Goal: Task Accomplishment & Management: Complete application form

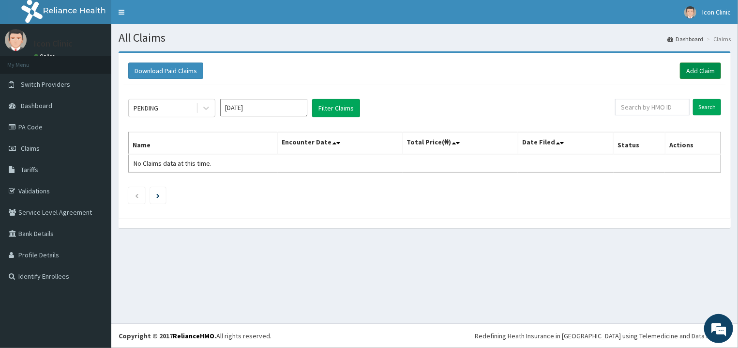
click at [695, 71] on link "Add Claim" at bounding box center [700, 70] width 41 height 16
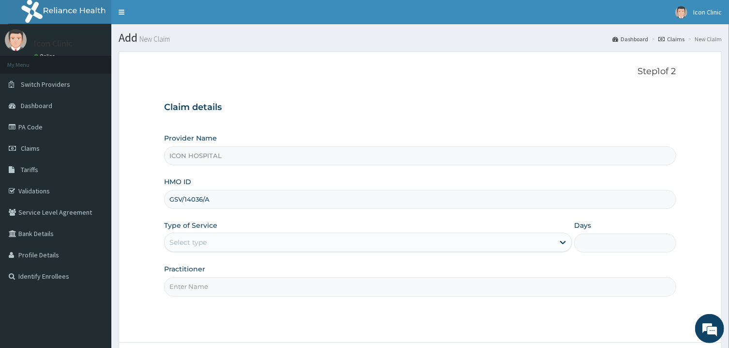
type input "GSV/14036/A"
click at [289, 242] on div "Select type" at bounding box center [360, 241] width 390 height 15
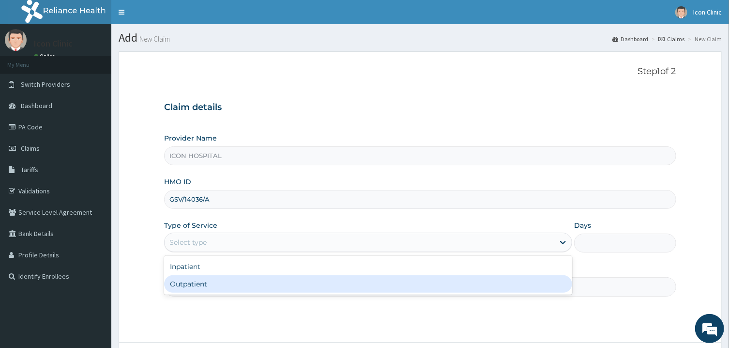
click at [260, 288] on div "Outpatient" at bounding box center [368, 283] width 408 height 17
type input "1"
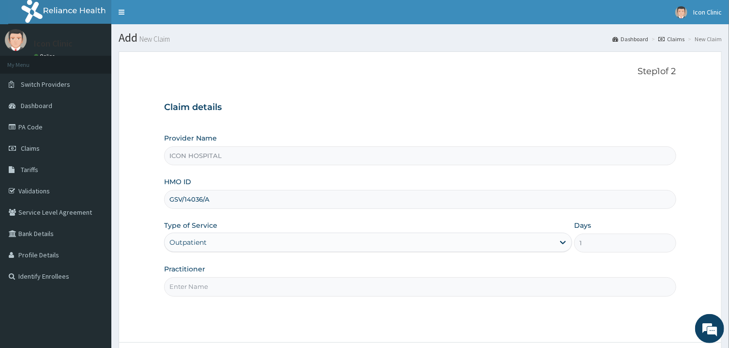
click at [282, 287] on input "Practitioner" at bounding box center [420, 286] width 512 height 19
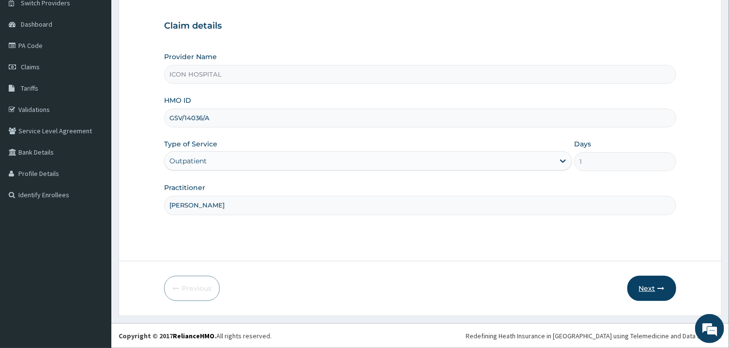
type input "[PERSON_NAME]"
click at [651, 290] on button "Next" at bounding box center [652, 288] width 49 height 25
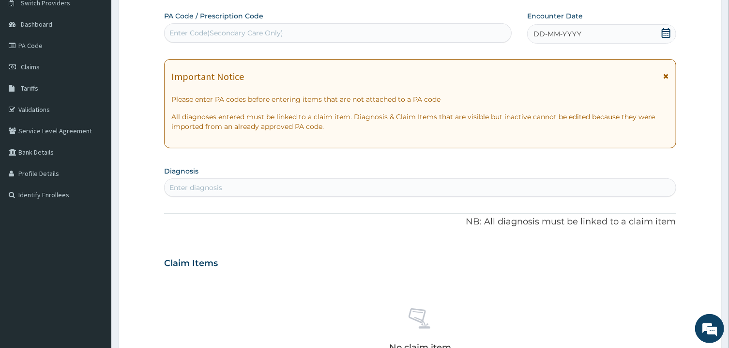
click at [666, 77] on icon at bounding box center [666, 76] width 5 height 7
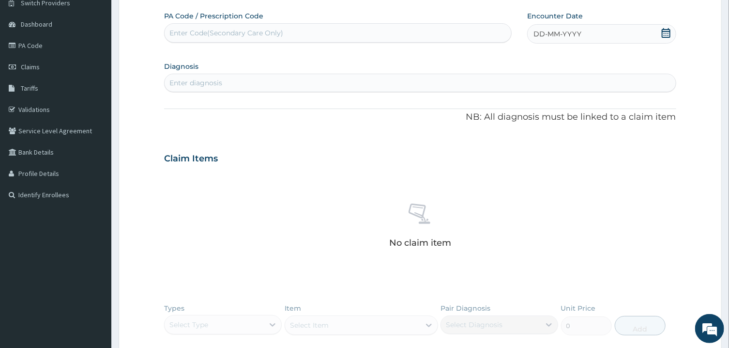
scroll to position [1, 0]
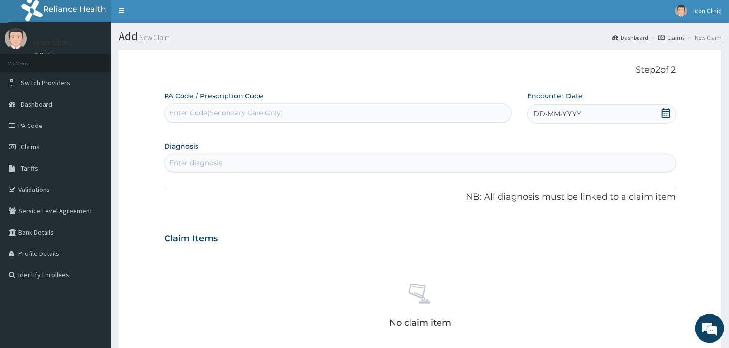
click at [665, 114] on icon at bounding box center [667, 113] width 10 height 10
click at [514, 140] on div "September 2025" at bounding box center [566, 142] width 117 height 10
click at [510, 141] on button "Previous Month" at bounding box center [510, 140] width 5 height 5
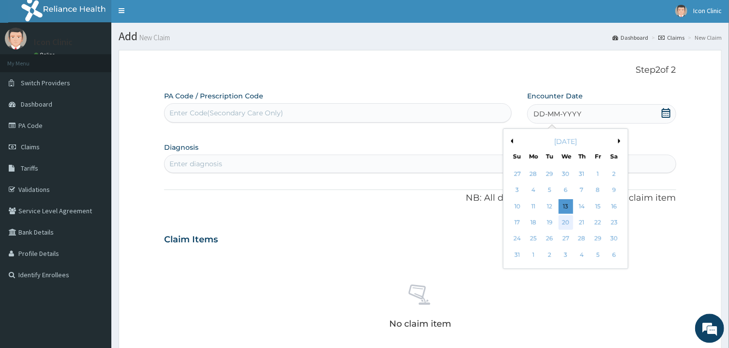
click at [569, 222] on div "20" at bounding box center [566, 222] width 15 height 15
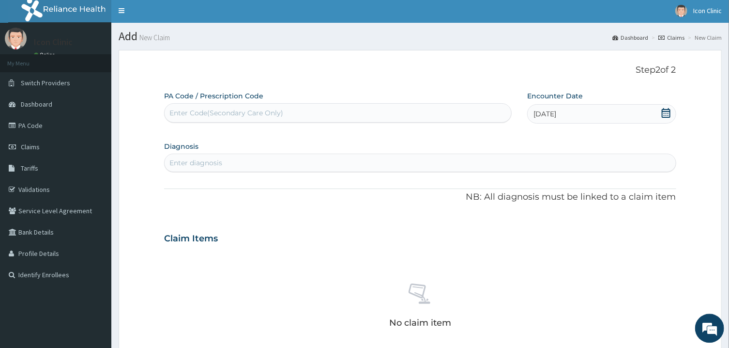
click at [489, 159] on div "Enter diagnosis" at bounding box center [420, 162] width 511 height 15
type input "PYREXIA OF UNK"
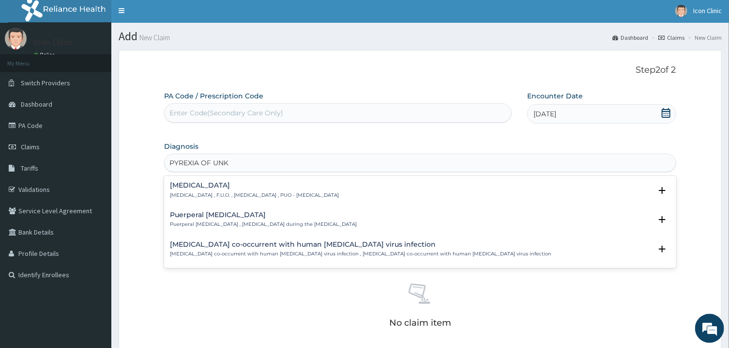
click at [339, 193] on p "Fever of unknown origin , F.U.O. , Pyrexia of unknown origin , PUO - Pyrexia of…" at bounding box center [254, 195] width 169 height 7
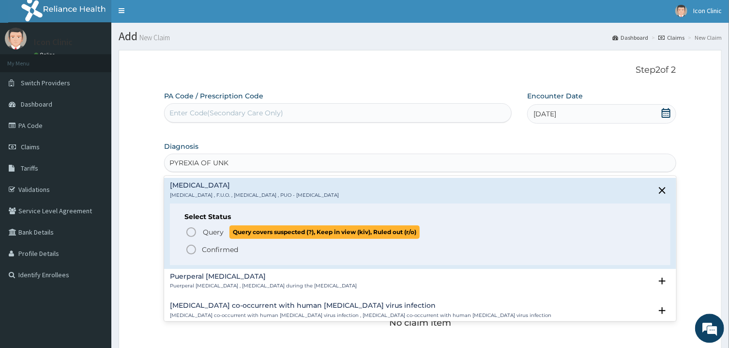
click at [190, 231] on icon "status option query" at bounding box center [191, 232] width 12 height 12
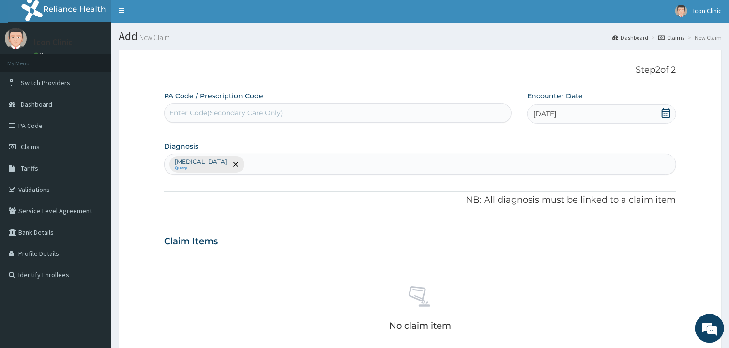
scroll to position [246, 0]
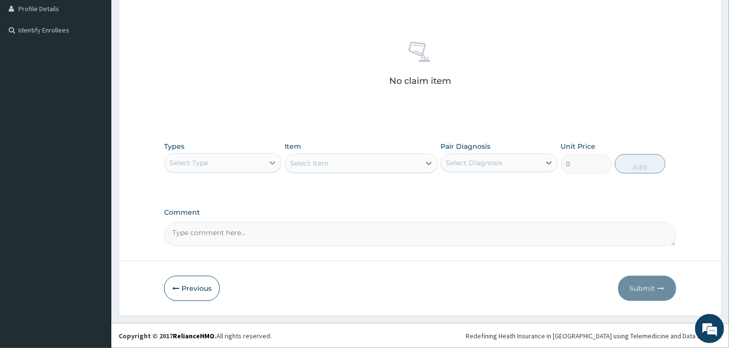
click at [271, 162] on icon at bounding box center [273, 162] width 6 height 3
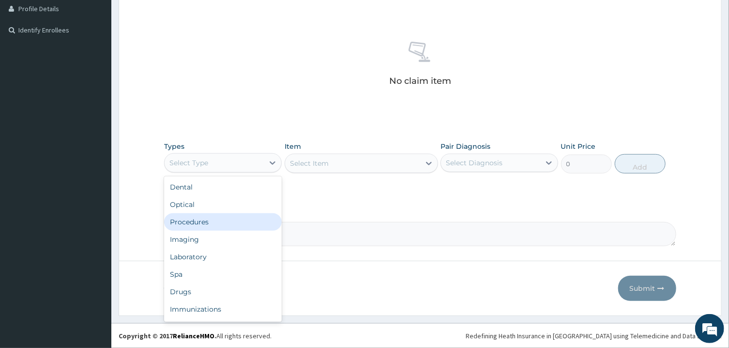
click at [220, 219] on div "Procedures" at bounding box center [223, 221] width 118 height 17
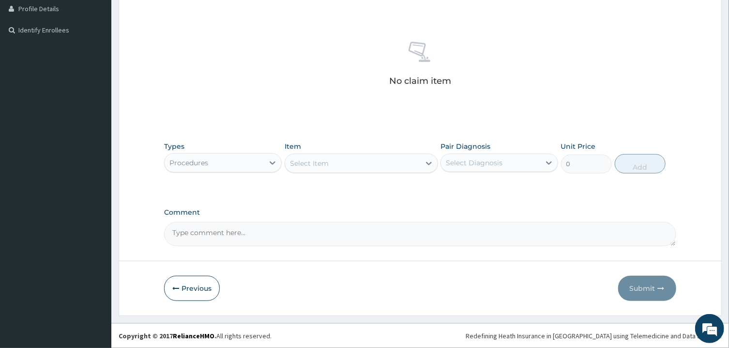
click at [363, 163] on div "Select Item" at bounding box center [352, 162] width 135 height 15
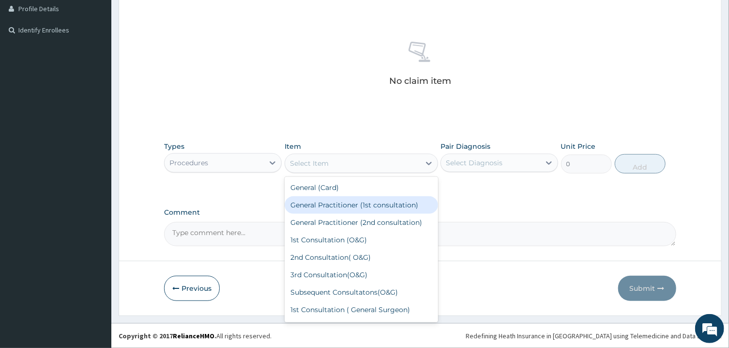
click at [365, 208] on div "General Practitioner (1st consultation)" at bounding box center [362, 204] width 154 height 17
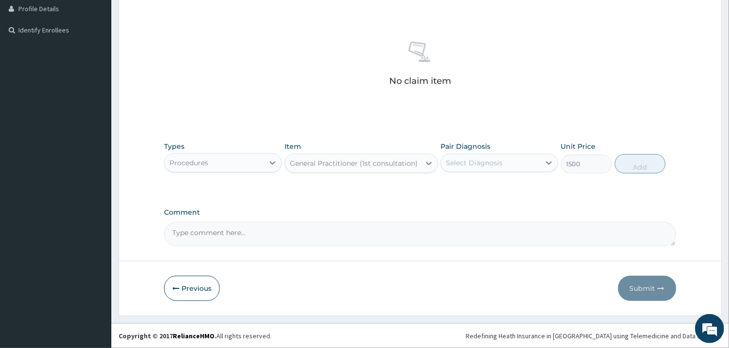
type input "1500"
click at [502, 163] on div "Select Diagnosis" at bounding box center [490, 162] width 99 height 15
click at [462, 191] on div "Pyrexia of unknown origin" at bounding box center [500, 188] width 118 height 20
checkbox input "true"
click at [634, 167] on button "Add" at bounding box center [640, 163] width 51 height 19
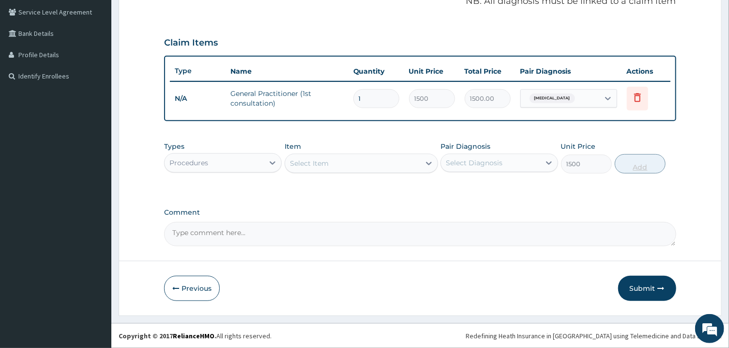
type input "0"
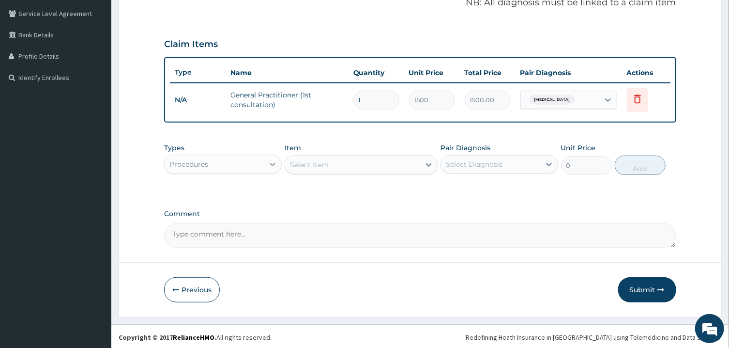
click at [273, 162] on icon at bounding box center [273, 164] width 10 height 10
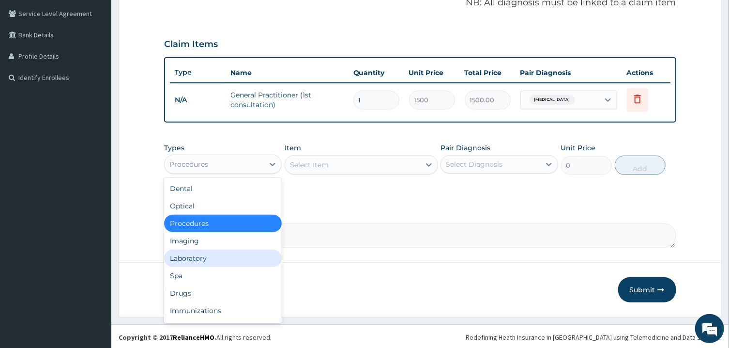
click at [207, 259] on div "Laboratory" at bounding box center [223, 257] width 118 height 17
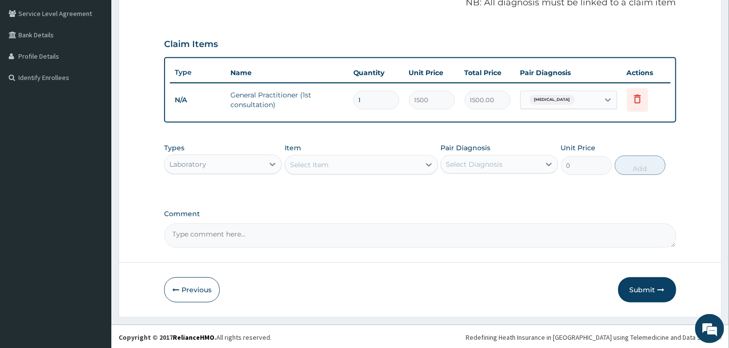
click at [366, 164] on div "Select Item" at bounding box center [352, 164] width 135 height 15
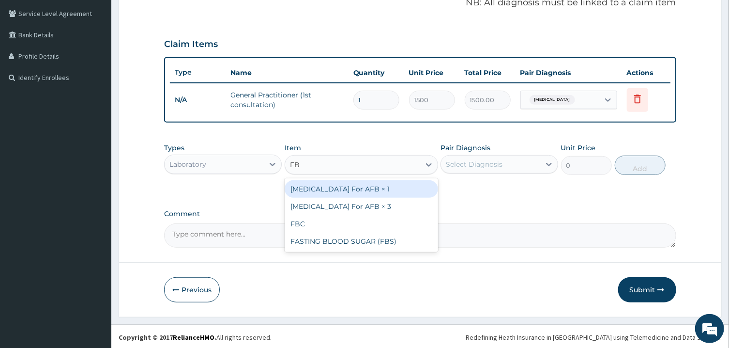
type input "FBC"
click at [377, 187] on div "FBC" at bounding box center [362, 188] width 154 height 17
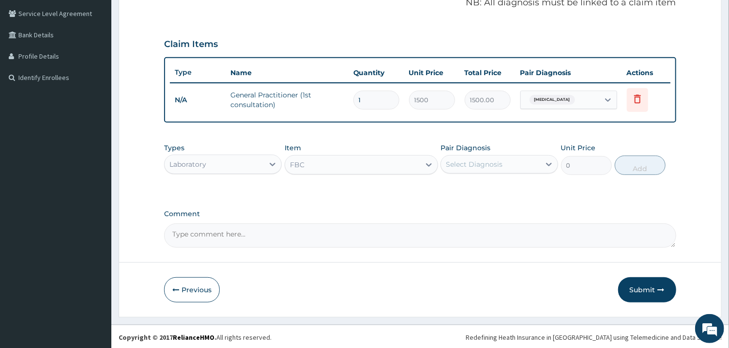
type input "1600"
click at [487, 167] on div "Select Diagnosis" at bounding box center [474, 164] width 57 height 10
click at [450, 189] on input "checkbox" at bounding box center [449, 188] width 6 height 6
checkbox input "true"
click at [631, 164] on button "Add" at bounding box center [640, 164] width 51 height 19
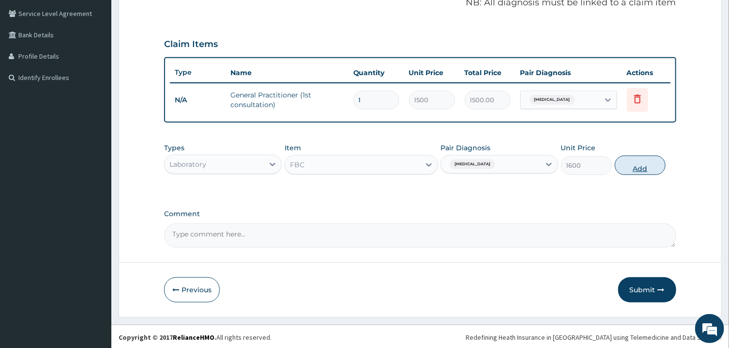
type input "0"
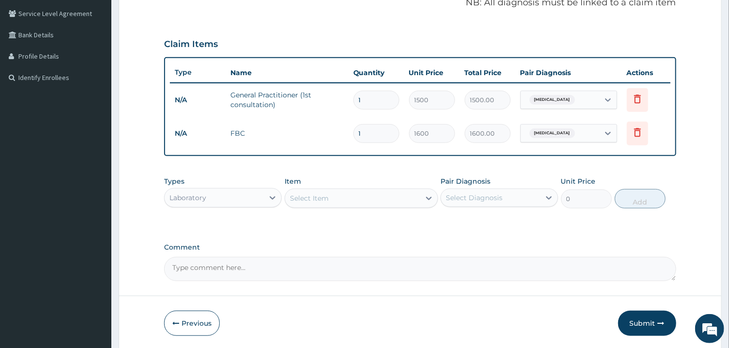
click at [328, 193] on div "Select Item" at bounding box center [309, 198] width 39 height 10
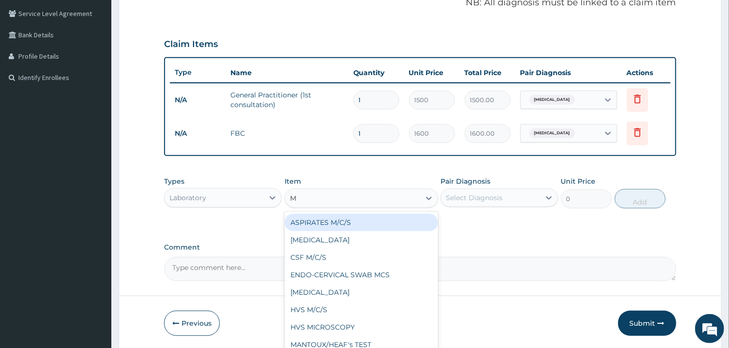
type input "MP"
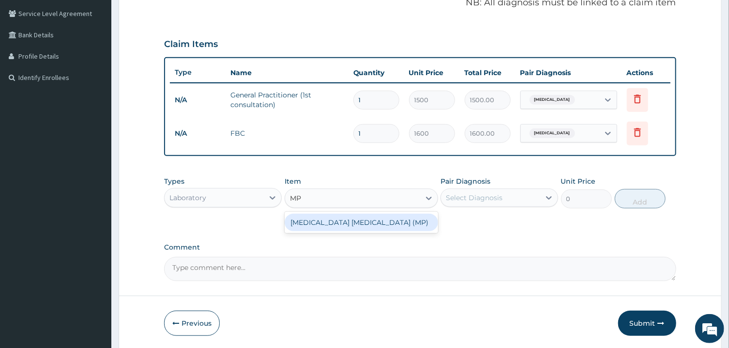
click at [328, 218] on div "MALARIA PARASITE (MP)" at bounding box center [362, 222] width 154 height 17
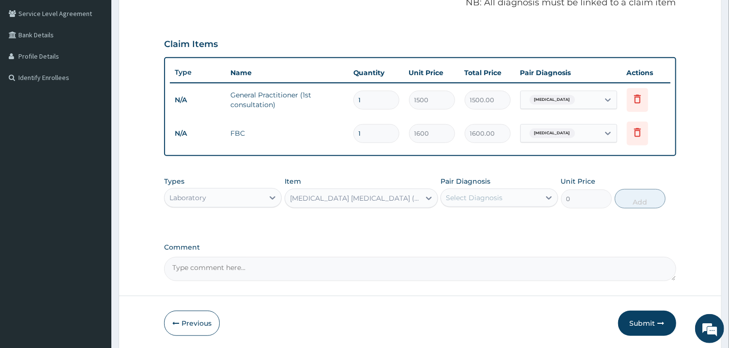
type input "560"
click at [494, 203] on div "Select Diagnosis" at bounding box center [490, 197] width 99 height 15
click at [450, 219] on input "checkbox" at bounding box center [449, 221] width 6 height 6
checkbox input "true"
click at [641, 200] on button "Add" at bounding box center [640, 198] width 51 height 19
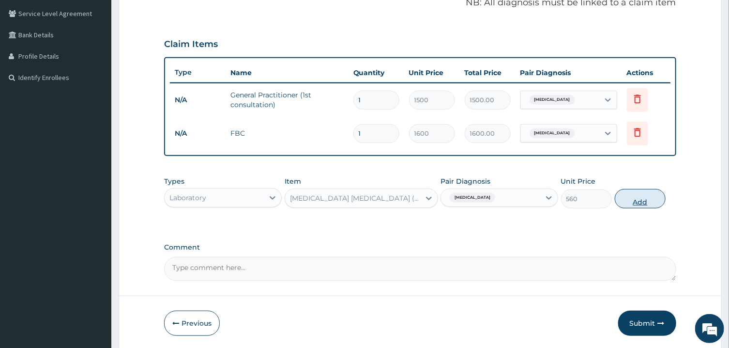
type input "0"
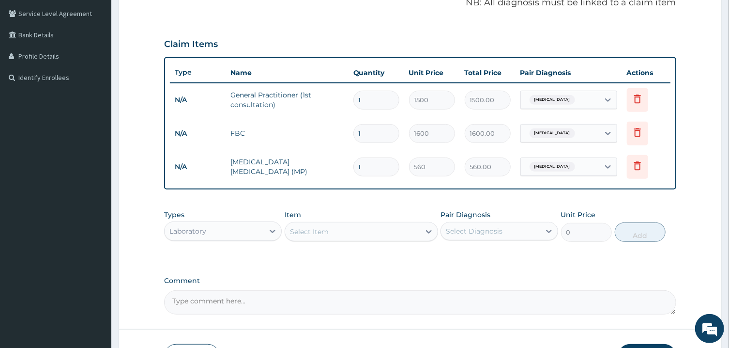
click at [370, 231] on div "Select Item" at bounding box center [352, 231] width 135 height 15
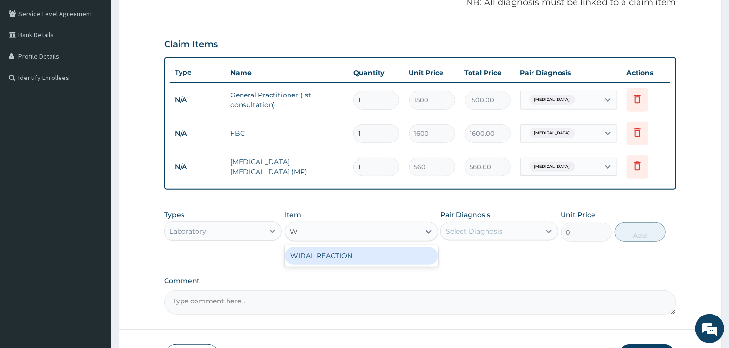
type input "WI"
click at [356, 255] on div "WIDAL REACTION" at bounding box center [362, 255] width 154 height 17
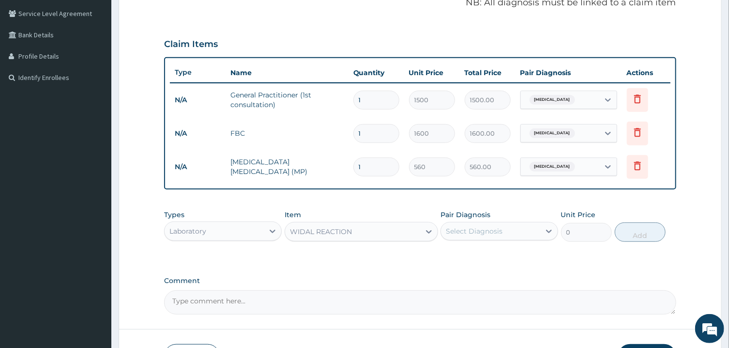
type input "800"
click at [480, 229] on div "Select Diagnosis" at bounding box center [474, 231] width 57 height 10
click at [474, 246] on div "Pyrexia of unknown origin" at bounding box center [500, 256] width 118 height 20
checkbox input "true"
click at [581, 267] on div "PA Code / Prescription Code Enter Code(Secondary Care Only) Encounter Date 20-0…" at bounding box center [420, 104] width 512 height 420
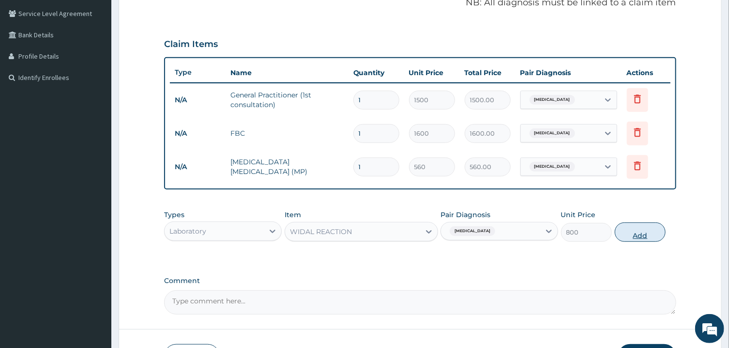
click at [634, 231] on button "Add" at bounding box center [640, 231] width 51 height 19
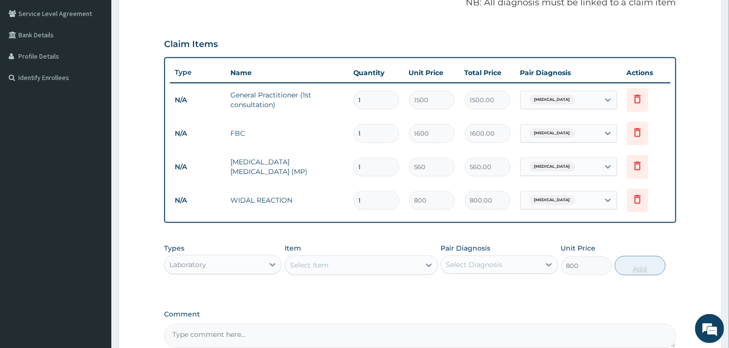
type input "0"
click at [269, 262] on icon at bounding box center [273, 265] width 10 height 10
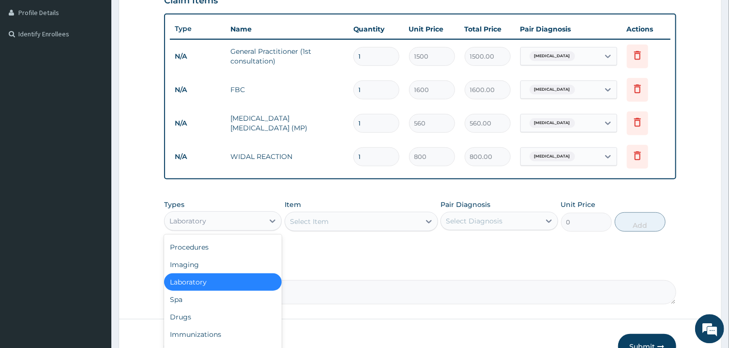
scroll to position [255, 0]
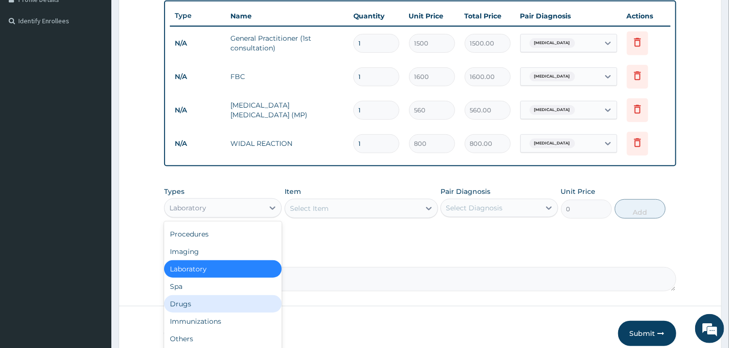
click at [182, 299] on div "Drugs" at bounding box center [223, 303] width 118 height 17
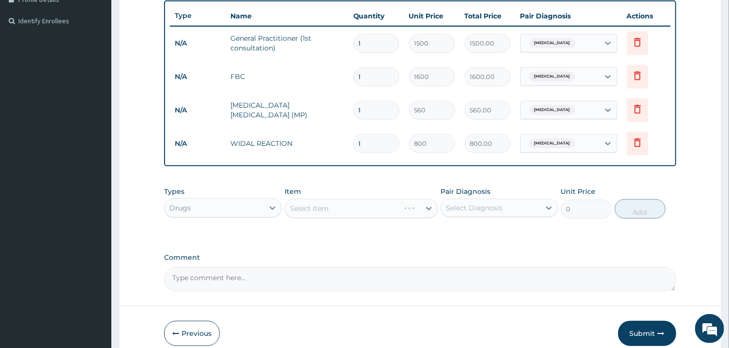
click at [361, 211] on div "Select Item" at bounding box center [362, 208] width 154 height 19
click at [361, 211] on div "Select Item" at bounding box center [352, 207] width 135 height 15
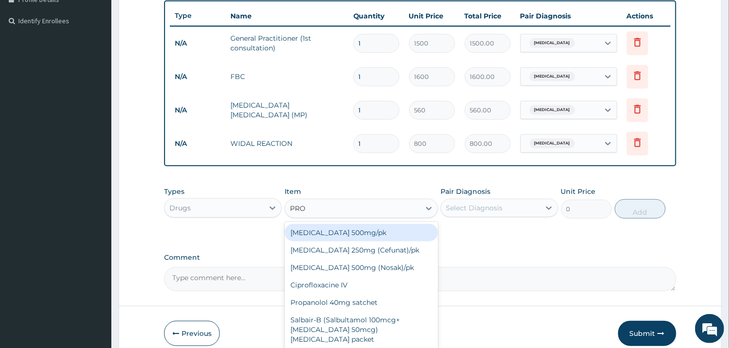
type input "PROM"
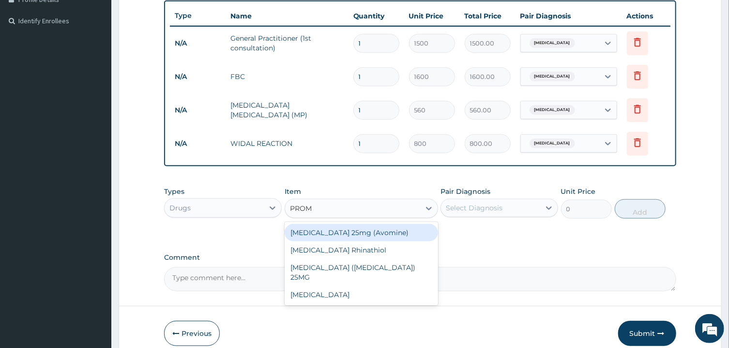
click at [356, 233] on div "Promethazine 25mg (Avomine)" at bounding box center [362, 232] width 154 height 17
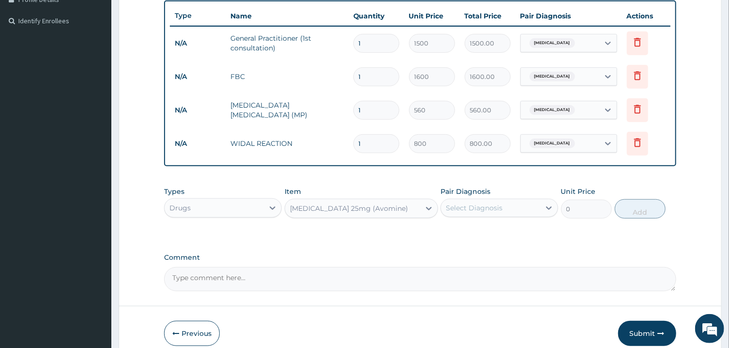
type input "200"
click at [513, 209] on div "Select Diagnosis" at bounding box center [490, 207] width 99 height 15
click at [451, 232] on input "checkbox" at bounding box center [449, 232] width 6 height 6
checkbox input "true"
click at [637, 213] on button "Add" at bounding box center [640, 208] width 51 height 19
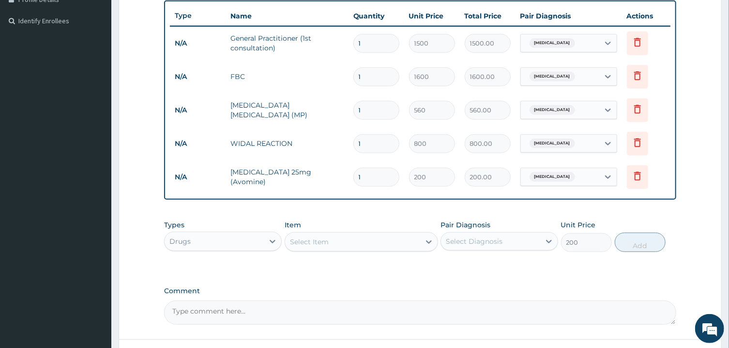
type input "0"
type input "0.00"
type input "3"
type input "600.00"
type input "0.00"
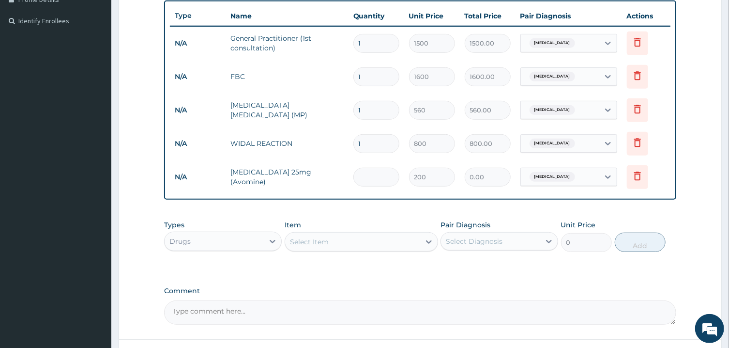
type input "5"
type input "1000.00"
type input "5"
click at [376, 239] on div "Select Item" at bounding box center [352, 241] width 135 height 15
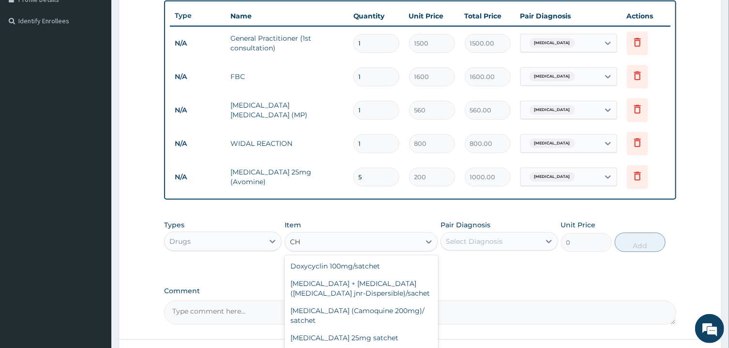
type input "C"
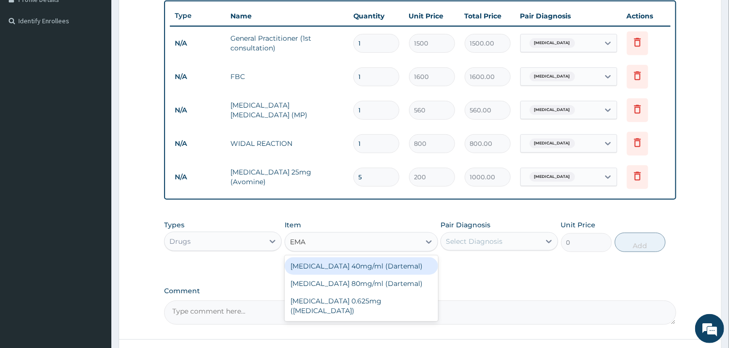
type input "EMAL"
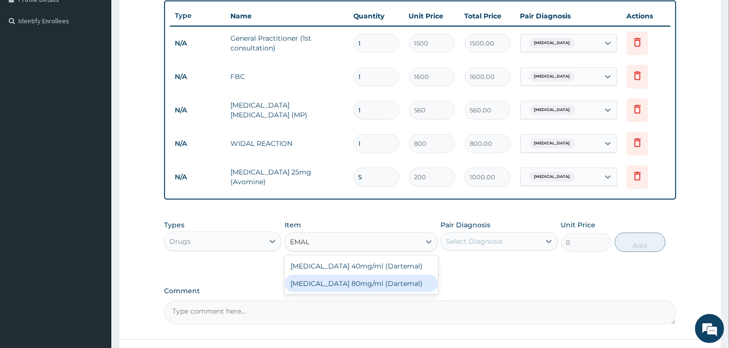
click at [369, 285] on div "Artemether 80mg/ml (Dartemal)" at bounding box center [362, 283] width 154 height 17
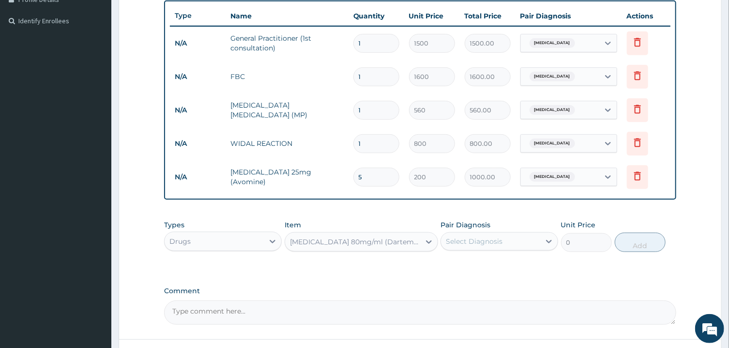
type input "750"
click at [501, 240] on div "Select Diagnosis" at bounding box center [474, 241] width 57 height 10
click at [456, 263] on div "Pyrexia of unknown origin" at bounding box center [500, 266] width 118 height 20
checkbox input "true"
click at [634, 244] on button "Add" at bounding box center [640, 241] width 51 height 19
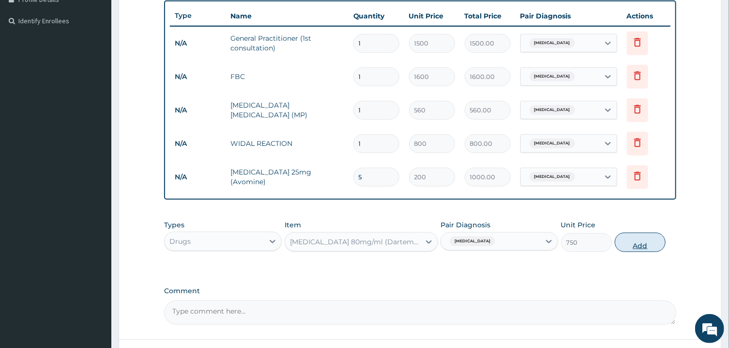
type input "0"
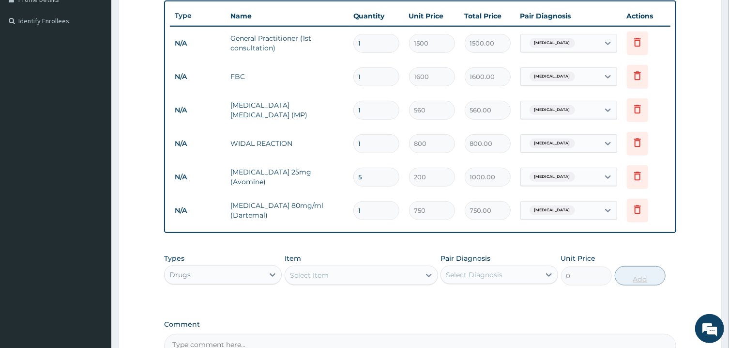
type input "0.00"
type input "3"
type input "2250.00"
type input "3"
click at [363, 276] on div "Select Item" at bounding box center [352, 274] width 135 height 15
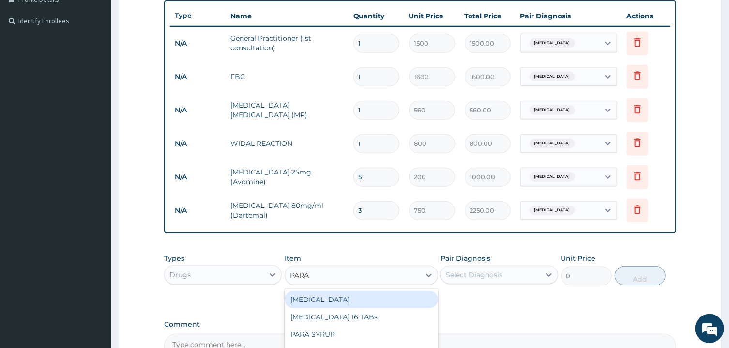
type input "PARAC"
click at [354, 299] on div "PARACETAMOL 16 TABs" at bounding box center [362, 299] width 154 height 17
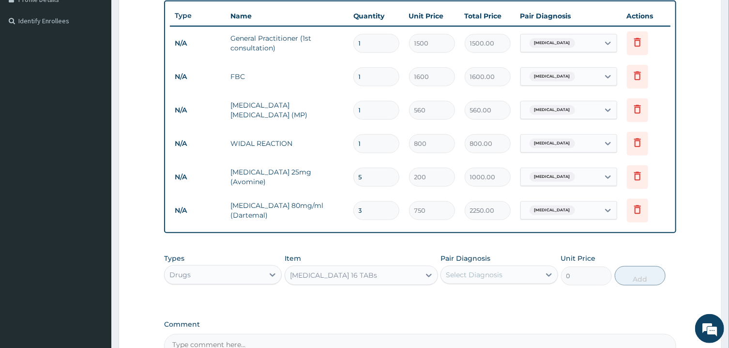
type input "200"
click at [479, 270] on div "Select Diagnosis" at bounding box center [474, 275] width 57 height 10
click at [450, 300] on input "checkbox" at bounding box center [449, 298] width 6 height 6
checkbox input "true"
click at [631, 281] on button "Add" at bounding box center [640, 275] width 51 height 19
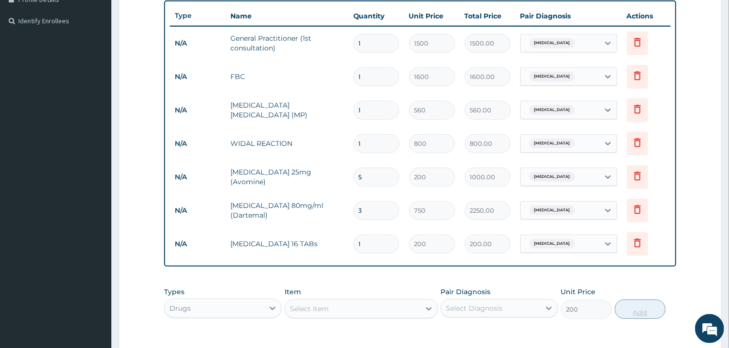
type input "0"
click at [355, 309] on div "Select Item" at bounding box center [352, 308] width 135 height 15
type input "FERR"
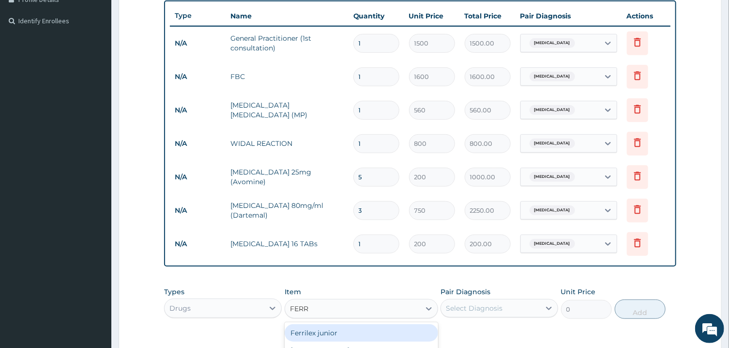
scroll to position [400, 0]
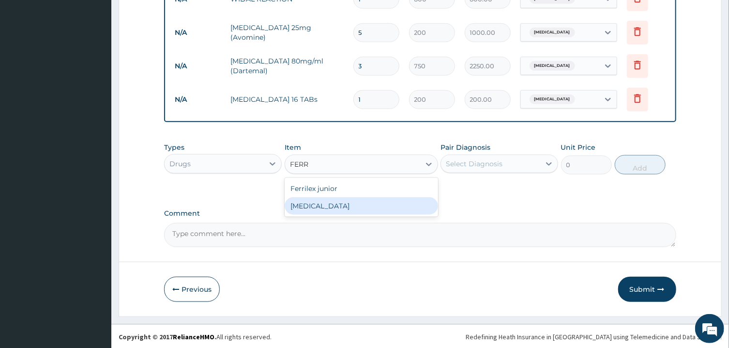
click at [351, 202] on div "FERROUS GLUCONATE" at bounding box center [362, 205] width 154 height 17
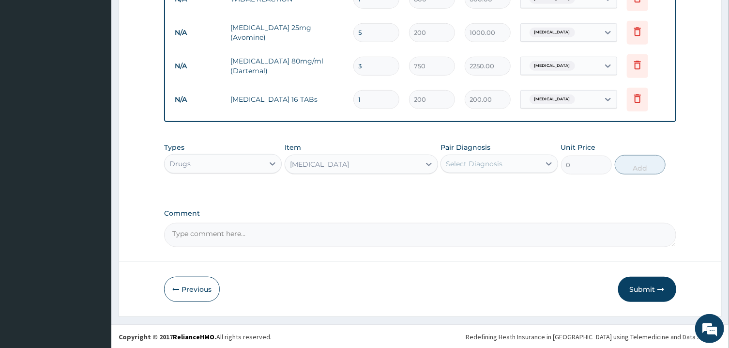
type input "10"
click at [476, 167] on div "Select Diagnosis" at bounding box center [474, 164] width 57 height 10
click at [452, 186] on input "checkbox" at bounding box center [449, 188] width 6 height 6
checkbox input "true"
click at [641, 167] on button "Add" at bounding box center [640, 164] width 51 height 19
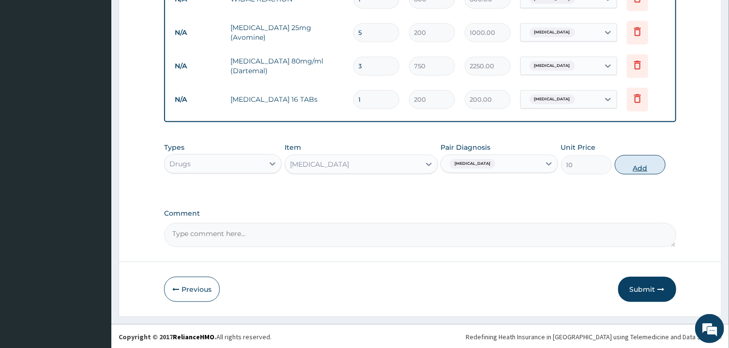
type input "0"
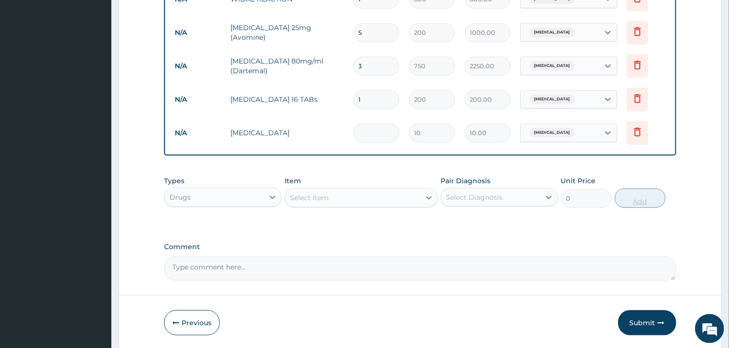
type input "0.00"
type input "2"
type input "20.00"
type input "21"
type input "210.00"
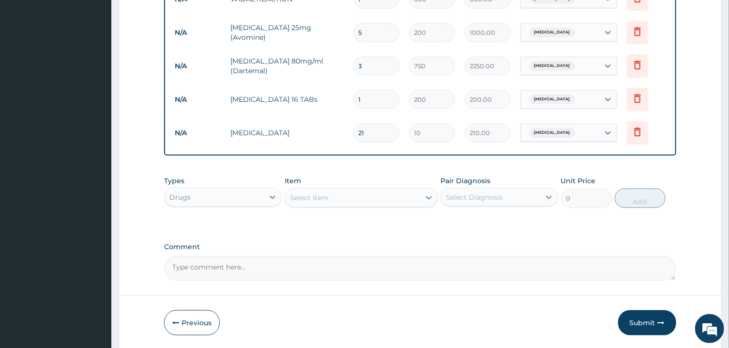
type input "21"
click at [395, 199] on div "Select Item" at bounding box center [352, 197] width 135 height 15
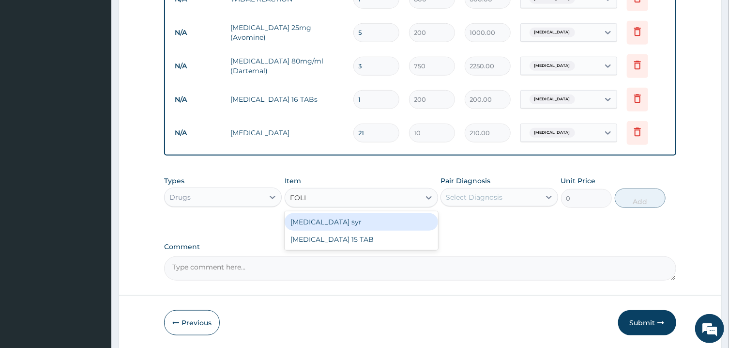
type input "FOLIC"
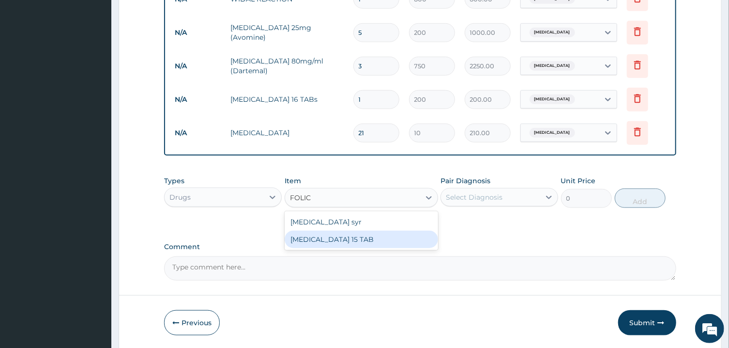
click at [379, 240] on div "FOLIC ACID 15 TAB" at bounding box center [362, 239] width 154 height 17
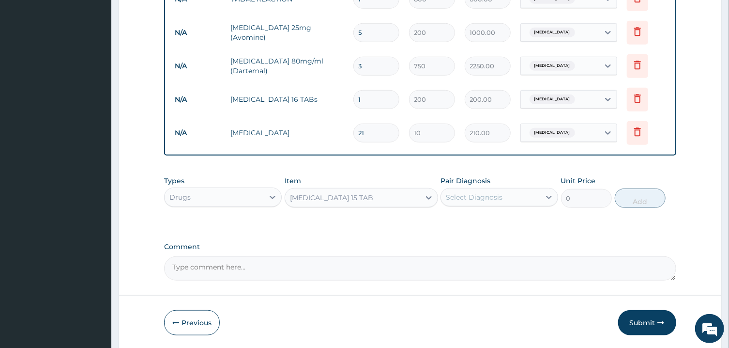
type input "200"
click at [510, 197] on div "Select Diagnosis" at bounding box center [490, 196] width 99 height 15
click at [449, 222] on input "checkbox" at bounding box center [449, 221] width 6 height 6
checkbox input "true"
click at [647, 194] on button "Add" at bounding box center [640, 197] width 51 height 19
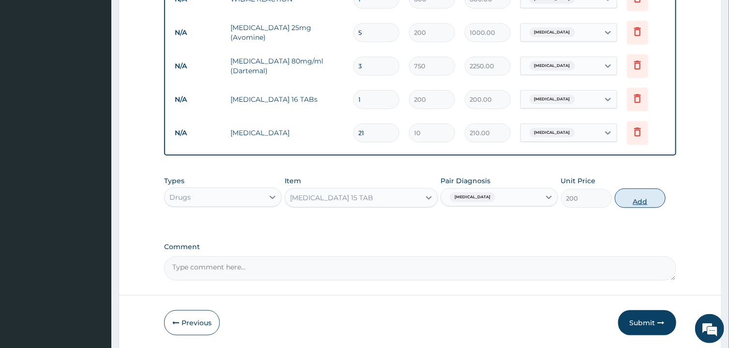
type input "0"
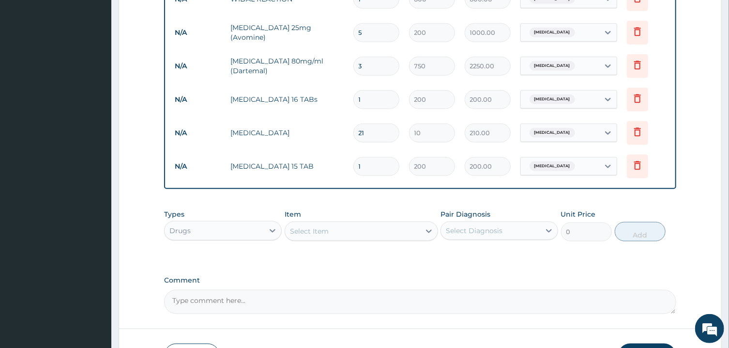
click at [455, 305] on textarea "Comment" at bounding box center [420, 302] width 512 height 24
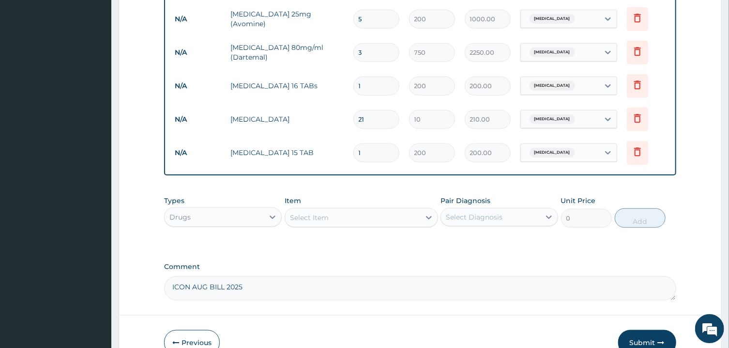
scroll to position [466, 0]
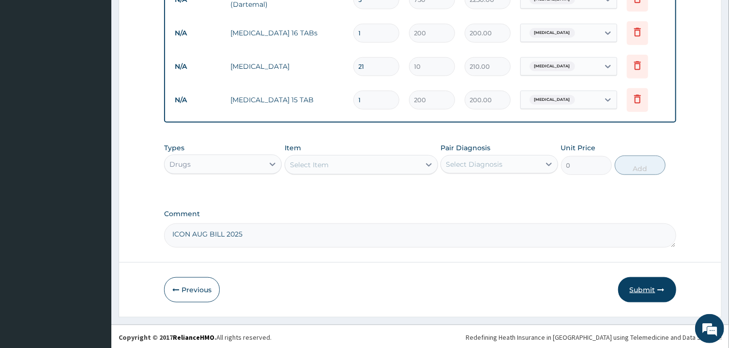
type textarea "ICON AUG BILL 2025"
click at [645, 285] on button "Submit" at bounding box center [647, 289] width 58 height 25
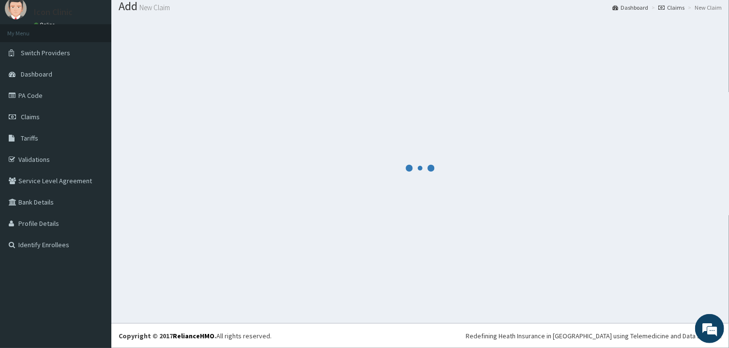
scroll to position [31, 0]
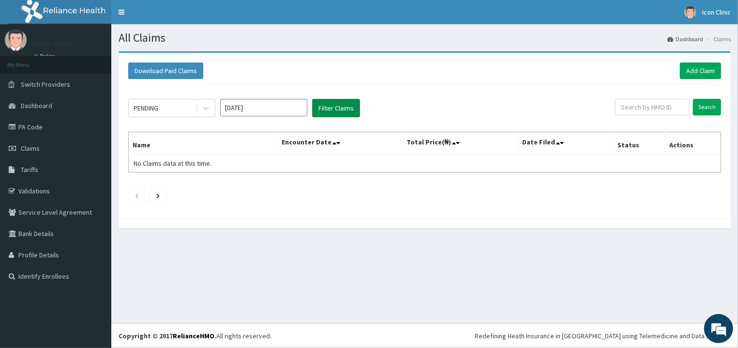
click at [343, 108] on button "Filter Claims" at bounding box center [336, 108] width 48 height 18
click at [205, 110] on icon at bounding box center [206, 108] width 10 height 10
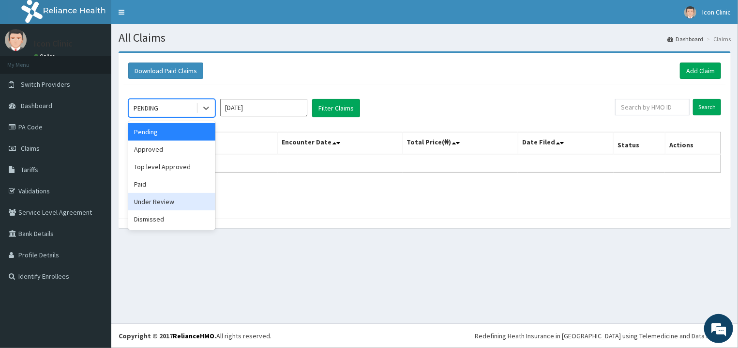
click at [164, 207] on div "Under Review" at bounding box center [171, 201] width 87 height 17
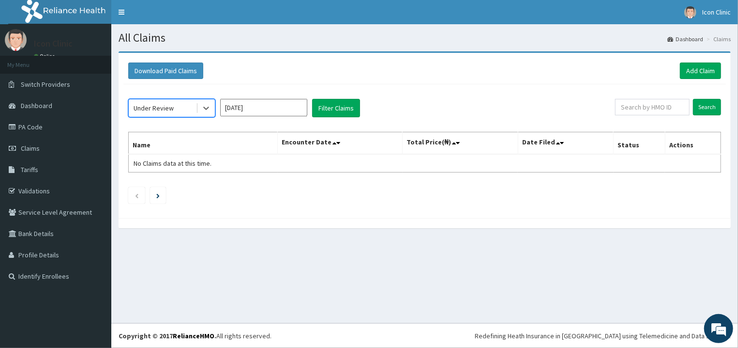
click at [295, 107] on input "Sep 2025" at bounding box center [263, 107] width 87 height 17
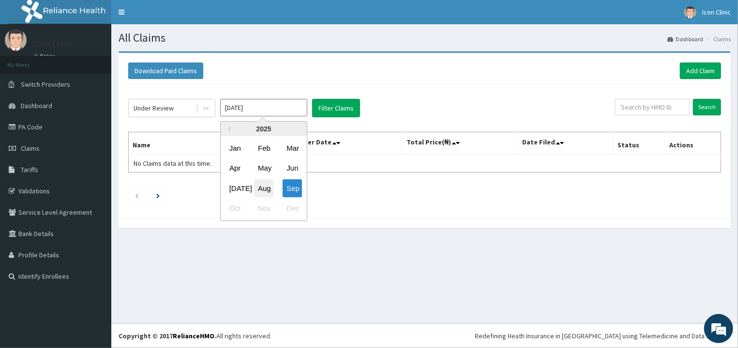
click at [265, 190] on div "Aug" at bounding box center [263, 188] width 19 height 18
type input "Aug 2025"
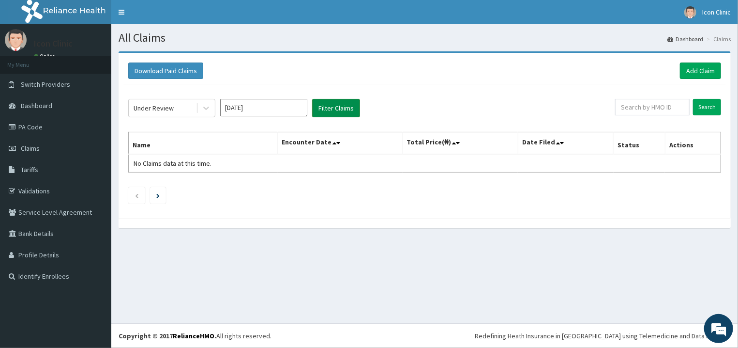
click at [334, 111] on button "Filter Claims" at bounding box center [336, 108] width 48 height 18
click at [338, 108] on button "Filter Claims" at bounding box center [336, 108] width 48 height 18
click at [205, 110] on icon at bounding box center [206, 108] width 10 height 10
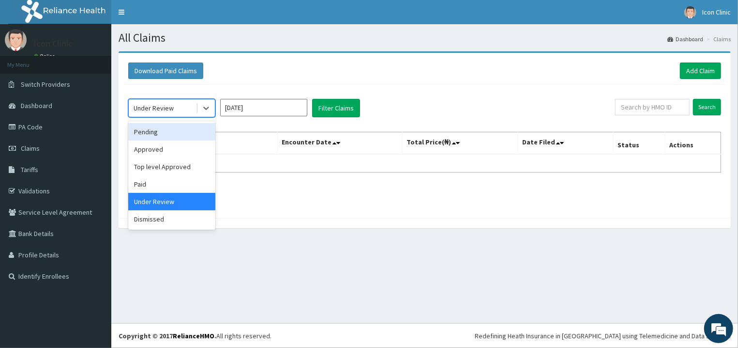
click at [154, 133] on div "Pending" at bounding box center [171, 131] width 87 height 17
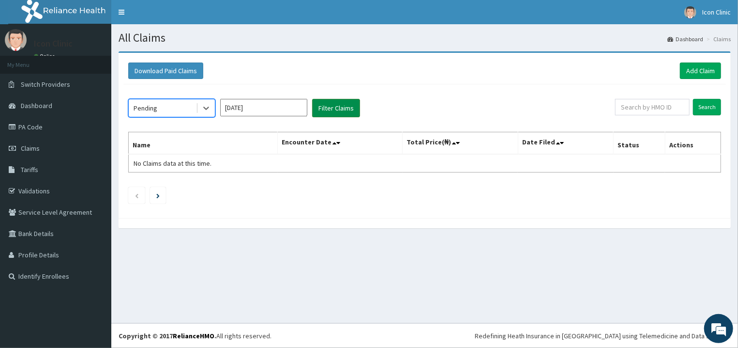
click at [337, 108] on button "Filter Claims" at bounding box center [336, 108] width 48 height 18
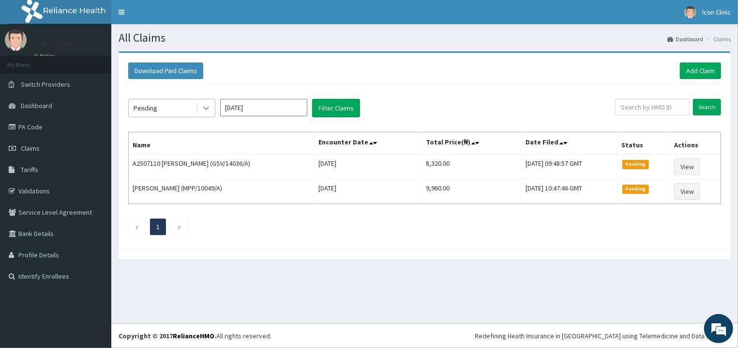
click at [205, 108] on icon at bounding box center [206, 108] width 6 height 3
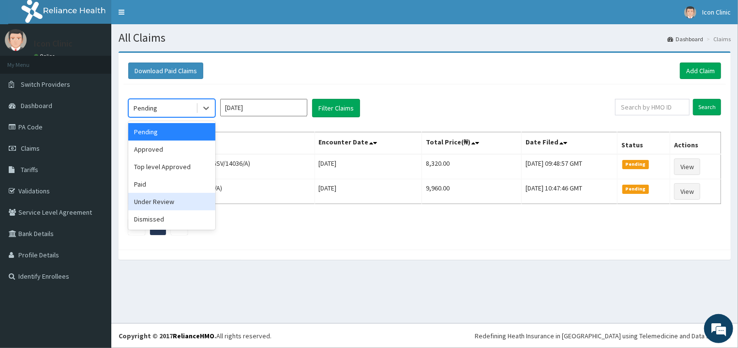
click at [166, 204] on div "Under Review" at bounding box center [171, 201] width 87 height 17
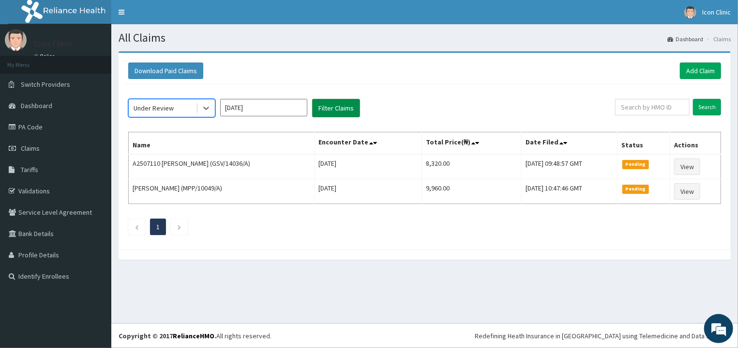
click at [328, 108] on button "Filter Claims" at bounding box center [336, 108] width 48 height 18
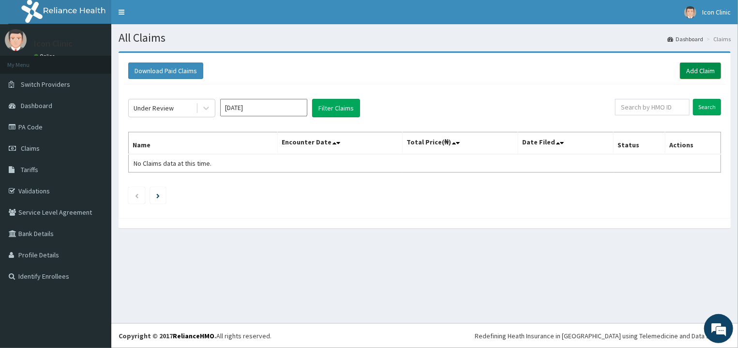
click at [704, 66] on link "Add Claim" at bounding box center [700, 70] width 41 height 16
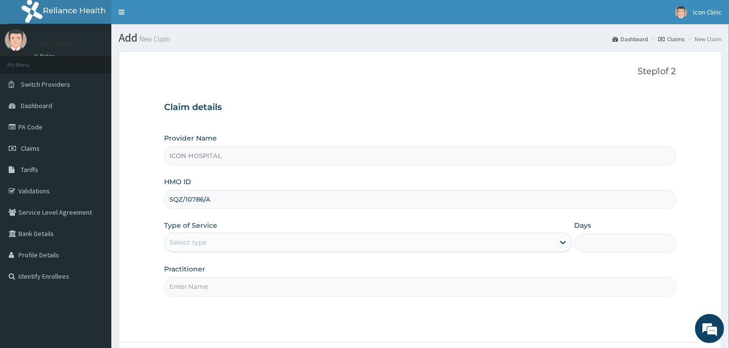
type input "SQZ/10786/A"
click at [318, 242] on div "Select type" at bounding box center [360, 241] width 390 height 15
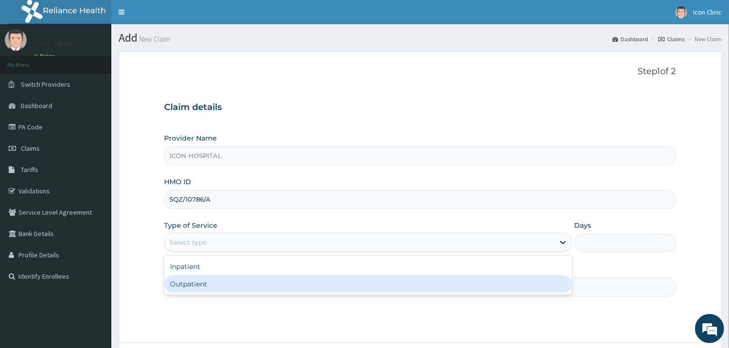
click at [282, 289] on div "Outpatient" at bounding box center [368, 283] width 408 height 17
type input "1"
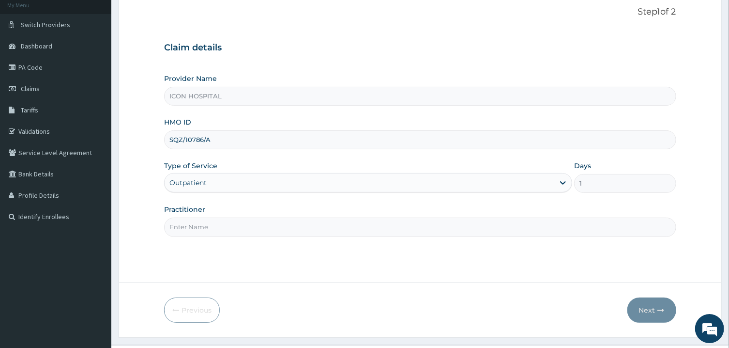
scroll to position [81, 0]
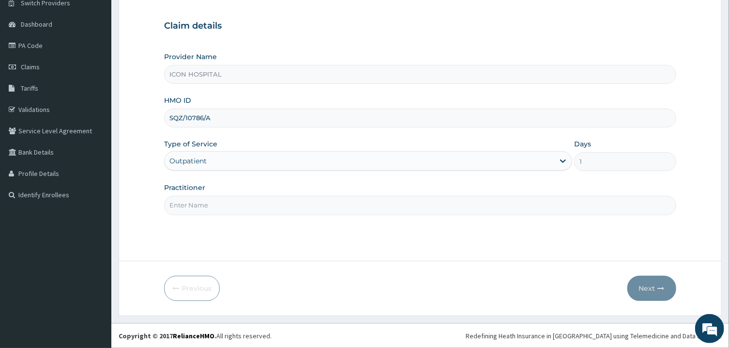
click at [400, 209] on input "Practitioner" at bounding box center [420, 205] width 512 height 19
type input "[PERSON_NAME]"
click at [650, 287] on button "Next" at bounding box center [652, 288] width 49 height 25
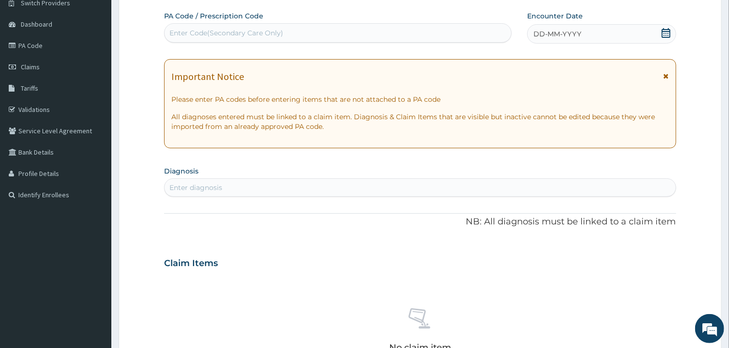
click at [667, 76] on icon at bounding box center [666, 76] width 5 height 7
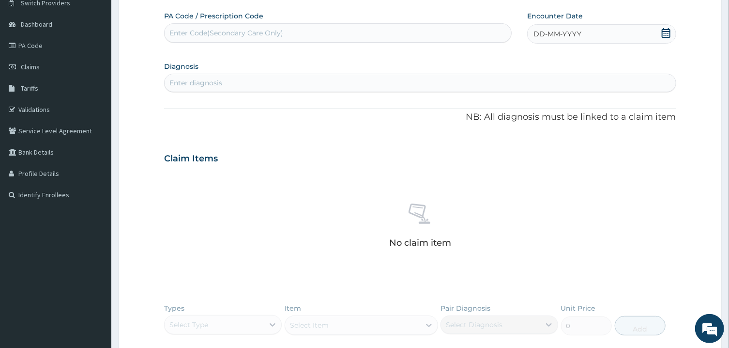
click at [662, 31] on div "DD-MM-YYYY" at bounding box center [601, 33] width 149 height 19
click at [515, 62] on div "September 2025" at bounding box center [566, 62] width 117 height 10
click at [511, 60] on button "Previous Month" at bounding box center [510, 61] width 5 height 5
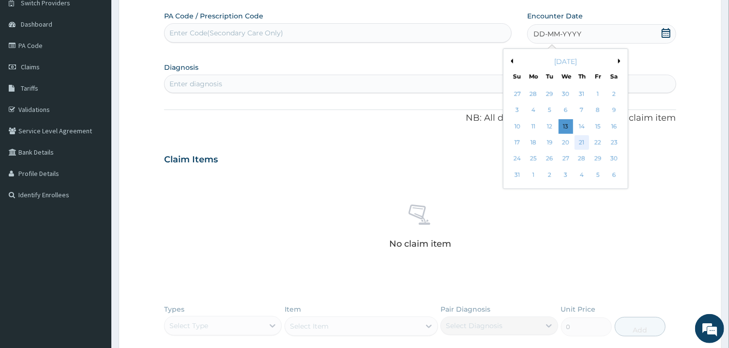
click at [583, 139] on div "21" at bounding box center [582, 142] width 15 height 15
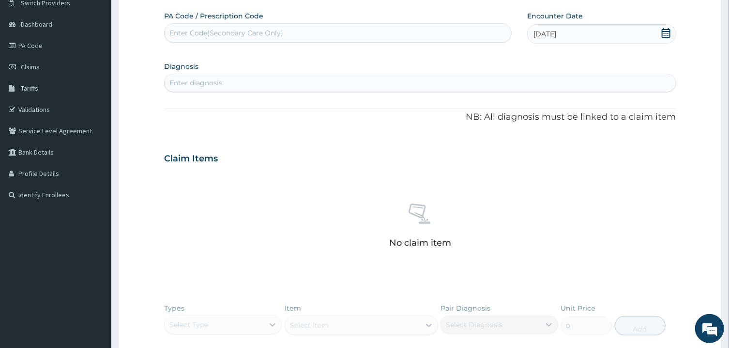
click at [569, 80] on div "Enter diagnosis" at bounding box center [420, 82] width 511 height 15
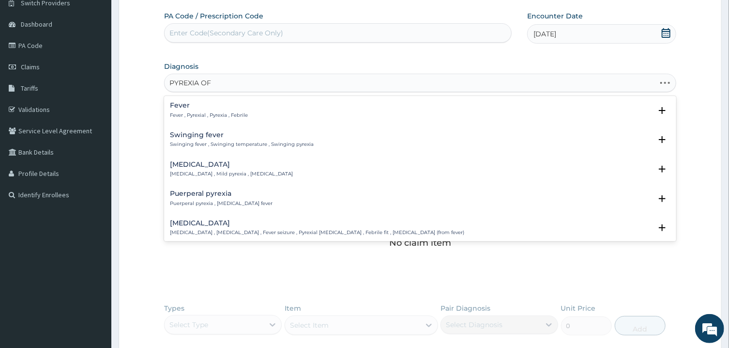
type input "PYREXIA OF"
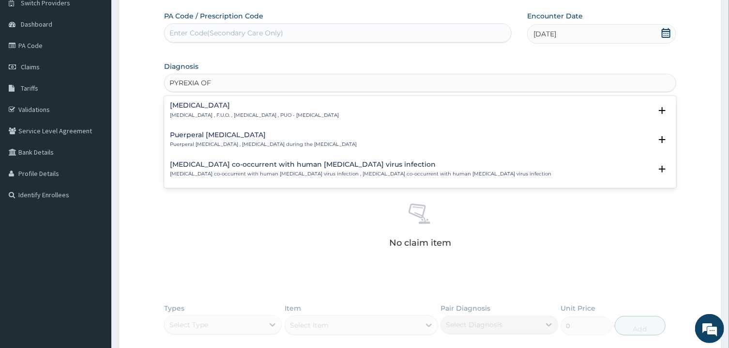
click at [329, 122] on div "Pyrexia of unknown origin Fever of unknown origin , F.U.O. , Pyrexia of unknown…" at bounding box center [420, 113] width 500 height 22
click at [325, 113] on p "Fever of unknown origin , F.U.O. , Pyrexia of unknown origin , PUO - Pyrexia of…" at bounding box center [254, 115] width 169 height 7
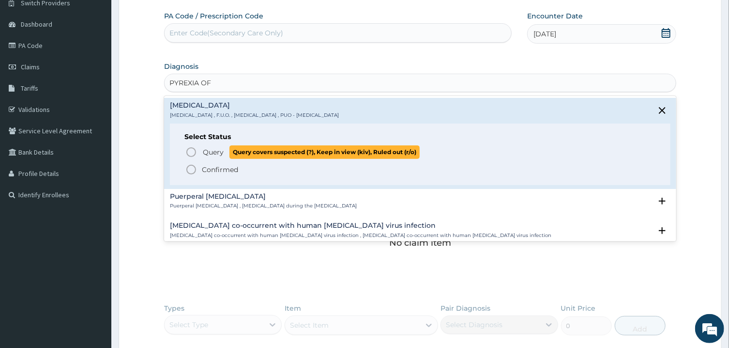
click at [193, 150] on icon "status option query" at bounding box center [191, 152] width 12 height 12
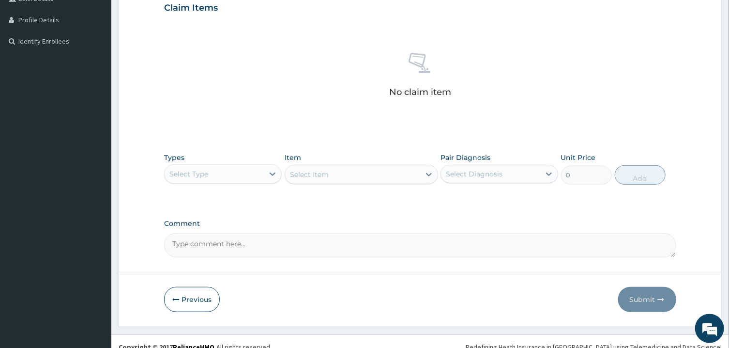
scroll to position [246, 0]
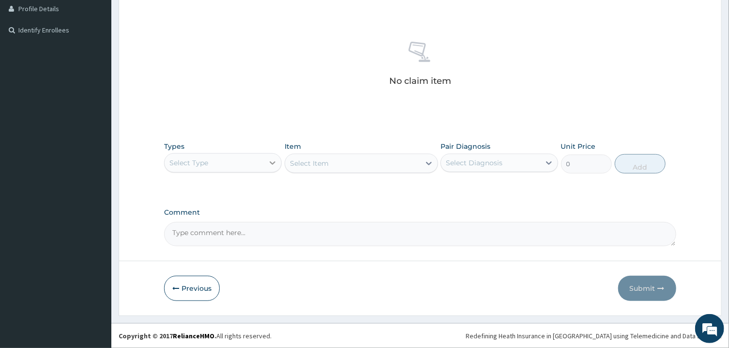
click at [273, 163] on icon at bounding box center [273, 163] width 10 height 10
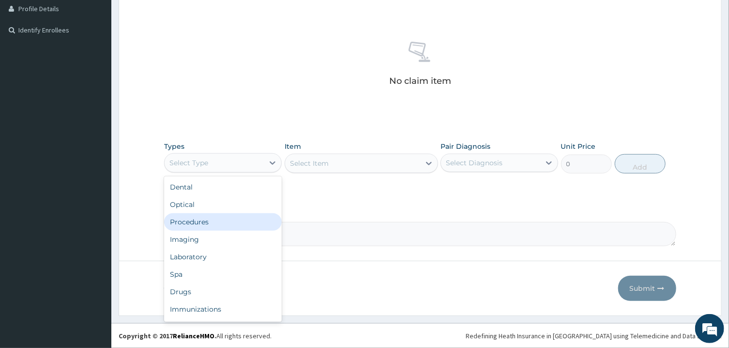
click at [234, 223] on div "Procedures" at bounding box center [223, 221] width 118 height 17
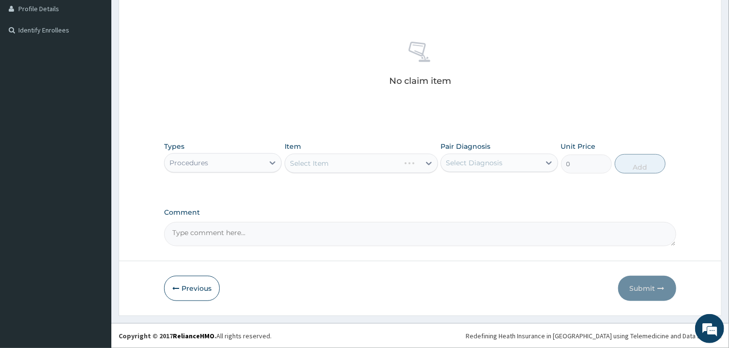
click at [358, 167] on div "Select Item" at bounding box center [362, 163] width 154 height 19
click at [358, 167] on div "Select Item" at bounding box center [352, 162] width 135 height 15
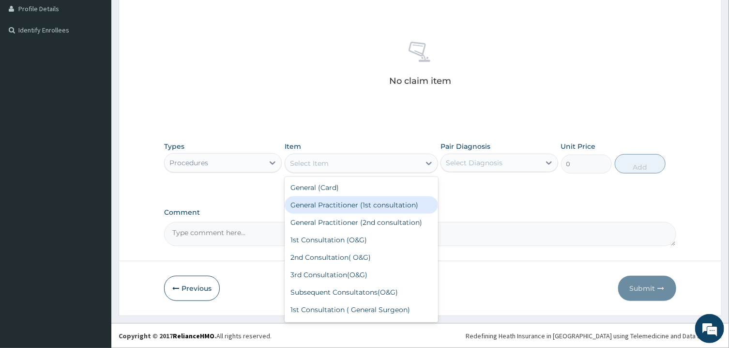
click at [346, 209] on div "General Practitioner (1st consultation)" at bounding box center [362, 204] width 154 height 17
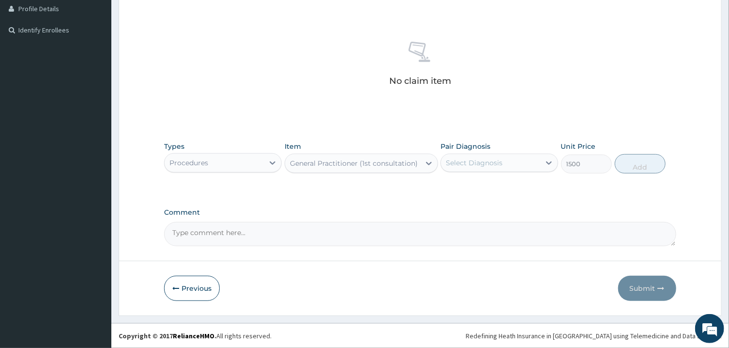
type input "1500"
click at [496, 165] on div "Select Diagnosis" at bounding box center [474, 163] width 57 height 10
click at [468, 184] on label "Pyrexia of unknown origin" at bounding box center [487, 187] width 60 height 10
checkbox input "true"
click at [639, 169] on button "Add" at bounding box center [640, 163] width 51 height 19
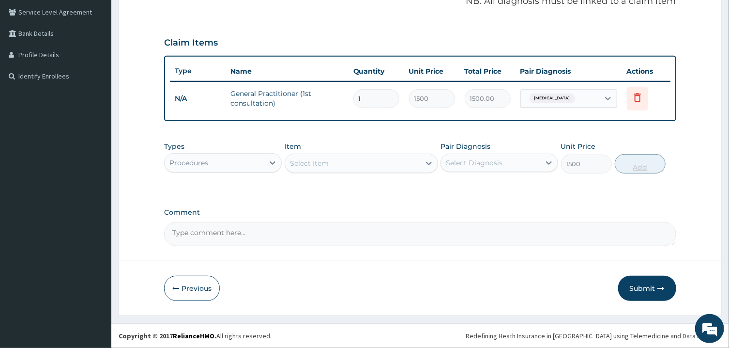
type input "0"
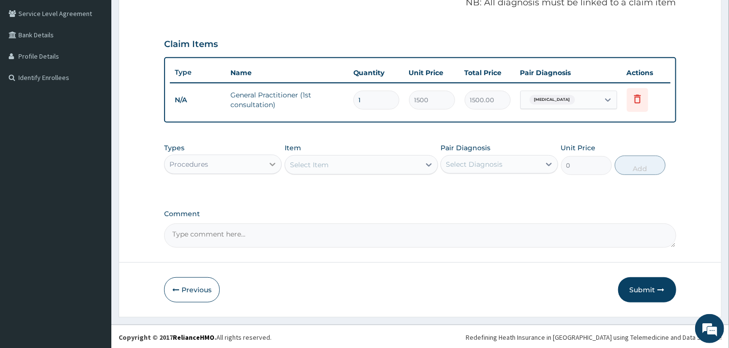
click at [273, 162] on icon at bounding box center [273, 164] width 10 height 10
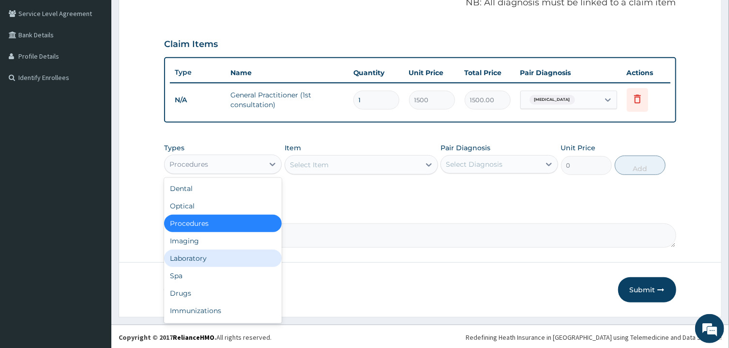
click at [202, 256] on div "Laboratory" at bounding box center [223, 257] width 118 height 17
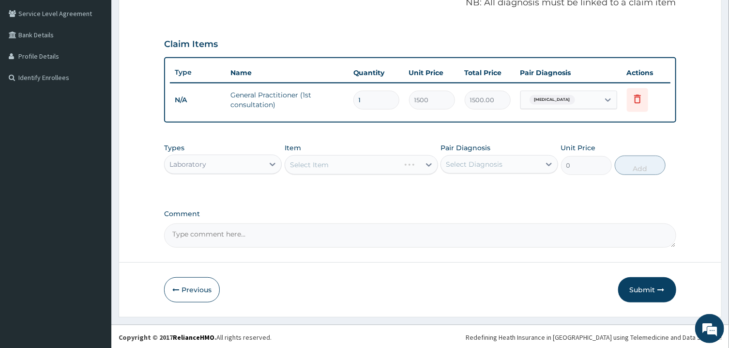
click at [361, 166] on div "Select Item" at bounding box center [362, 164] width 154 height 19
click at [361, 166] on div "Select Item" at bounding box center [352, 164] width 135 height 15
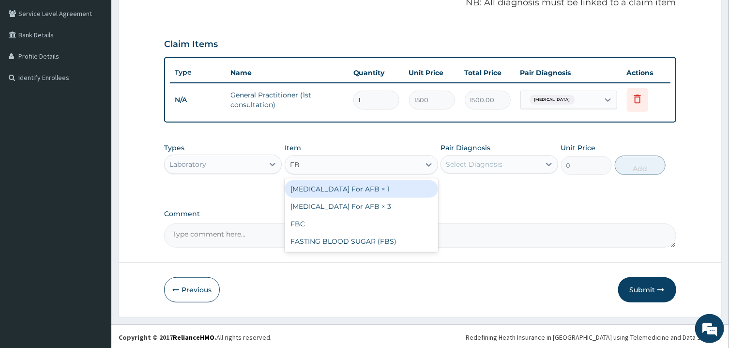
type input "FBC"
click at [355, 187] on div "FBC" at bounding box center [362, 188] width 154 height 17
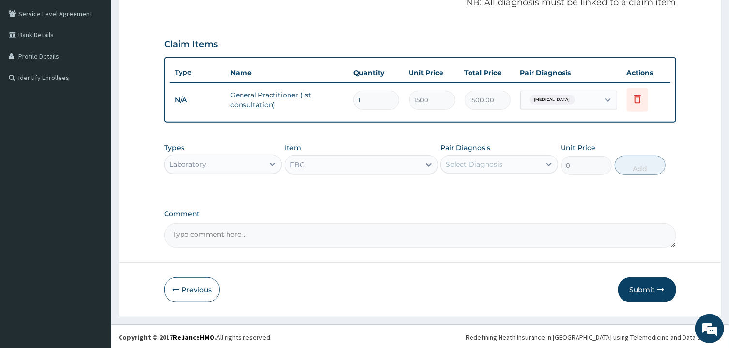
type input "1600"
click at [481, 167] on div "Select Diagnosis" at bounding box center [474, 164] width 57 height 10
click at [446, 187] on div "Pyrexia of unknown origin" at bounding box center [500, 189] width 118 height 20
checkbox input "true"
click at [638, 167] on button "Add" at bounding box center [640, 164] width 51 height 19
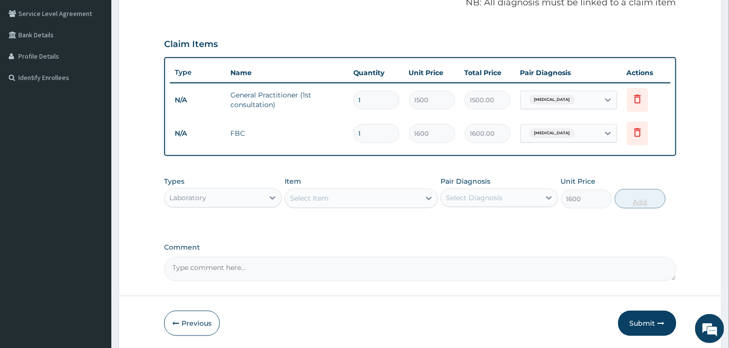
type input "0"
click at [353, 195] on div "Select Item" at bounding box center [352, 197] width 135 height 15
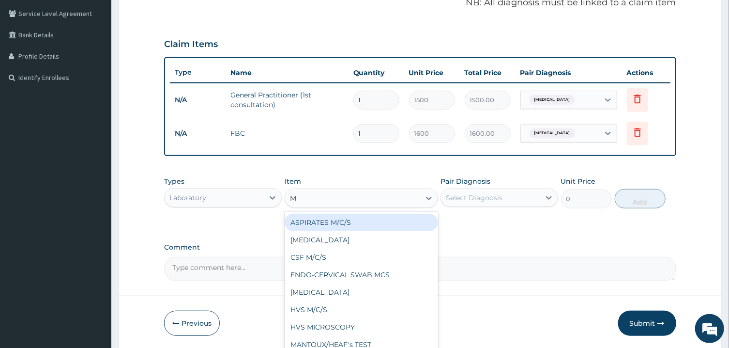
type input "MP"
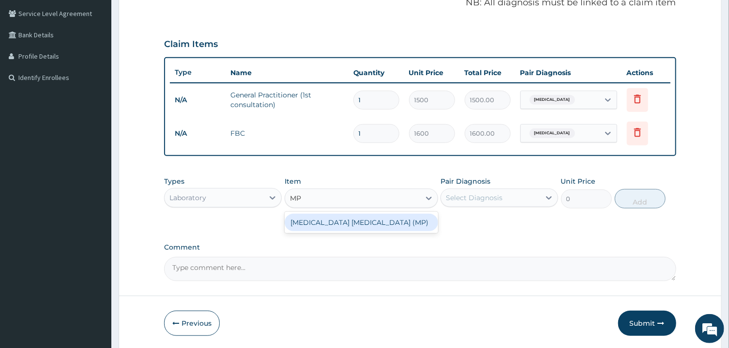
click at [349, 218] on div "MALARIA PARASITE (MP)" at bounding box center [362, 222] width 154 height 17
type input "560"
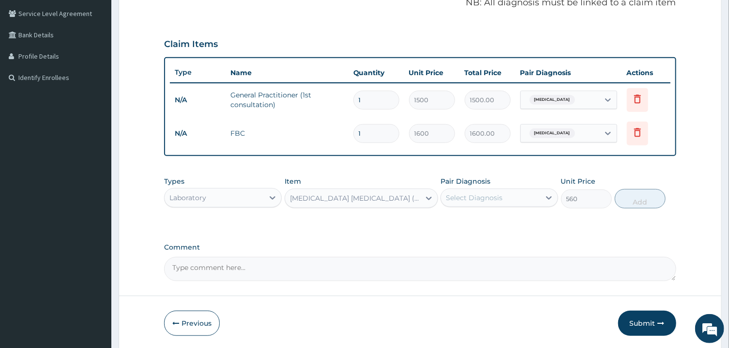
click at [493, 201] on div "Select Diagnosis" at bounding box center [490, 197] width 99 height 15
click at [460, 219] on label "Pyrexia of unknown origin" at bounding box center [487, 221] width 60 height 10
checkbox input "true"
click at [630, 193] on button "Add" at bounding box center [640, 198] width 51 height 19
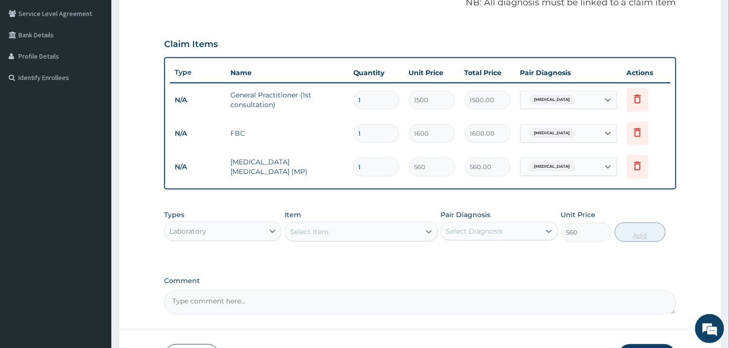
type input "0"
click at [365, 229] on div "Select Item" at bounding box center [352, 231] width 135 height 15
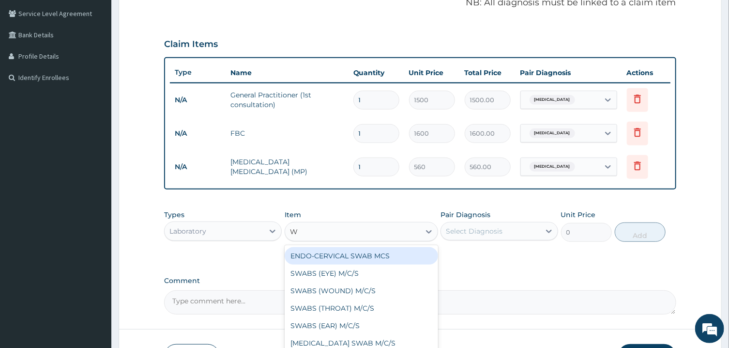
type input "WI"
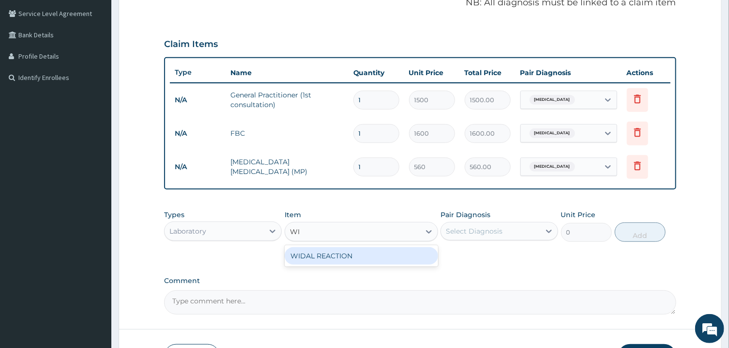
click at [361, 261] on div "WIDAL REACTION" at bounding box center [362, 255] width 154 height 17
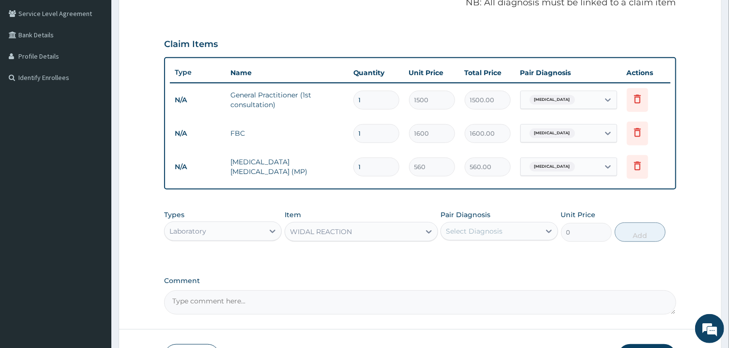
type input "800"
click at [502, 232] on div "Select Diagnosis" at bounding box center [474, 231] width 57 height 10
click at [468, 250] on label "Pyrexia of unknown origin" at bounding box center [487, 255] width 60 height 10
checkbox input "true"
click at [638, 235] on button "Add" at bounding box center [640, 231] width 51 height 19
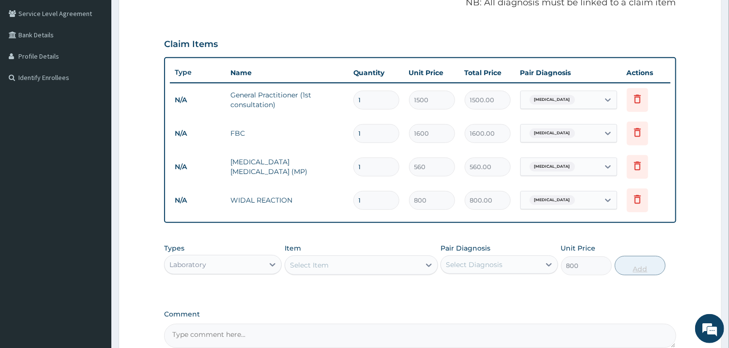
type input "0"
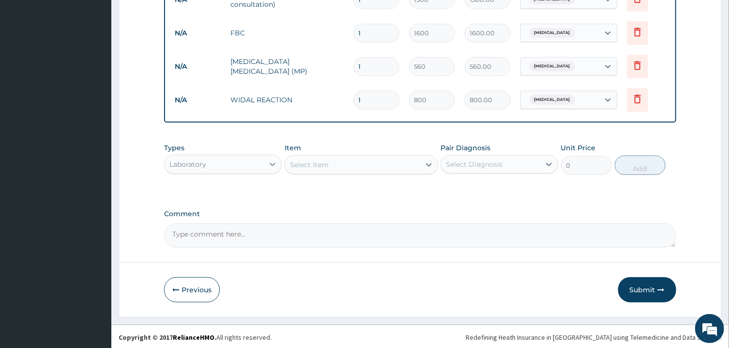
click at [274, 163] on icon at bounding box center [273, 164] width 6 height 3
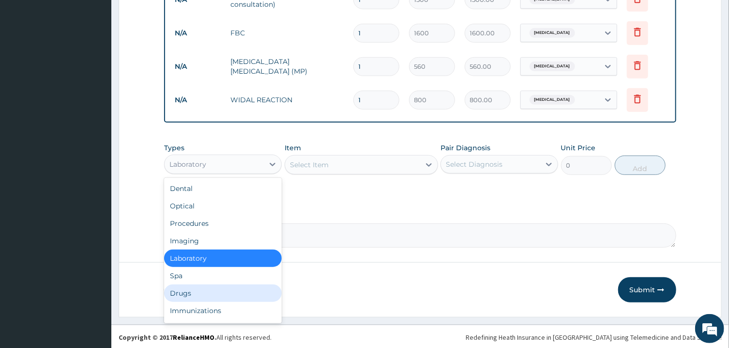
click at [196, 297] on div "Drugs" at bounding box center [223, 292] width 118 height 17
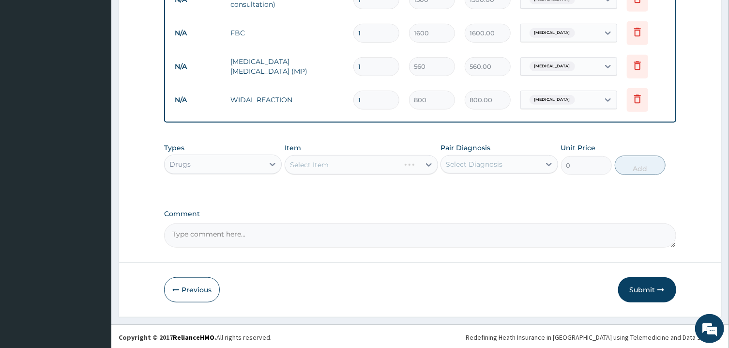
click at [357, 166] on div "Select Item" at bounding box center [362, 164] width 154 height 19
click at [357, 166] on div "Select Item" at bounding box center [352, 164] width 135 height 15
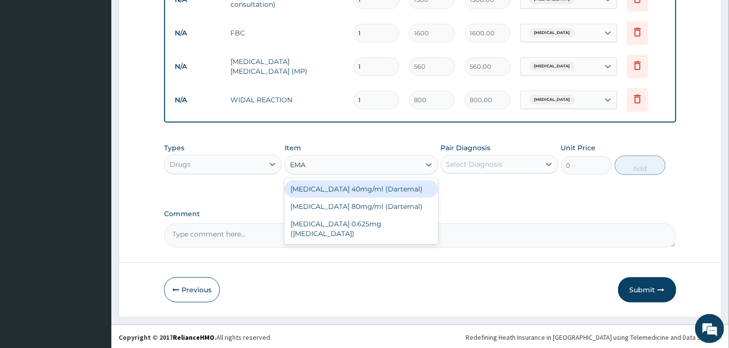
type input "EMAL"
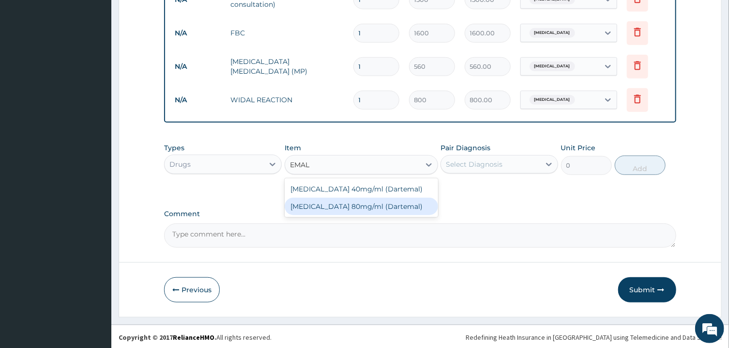
click at [349, 206] on div "Artemether 80mg/ml (Dartemal)" at bounding box center [362, 206] width 154 height 17
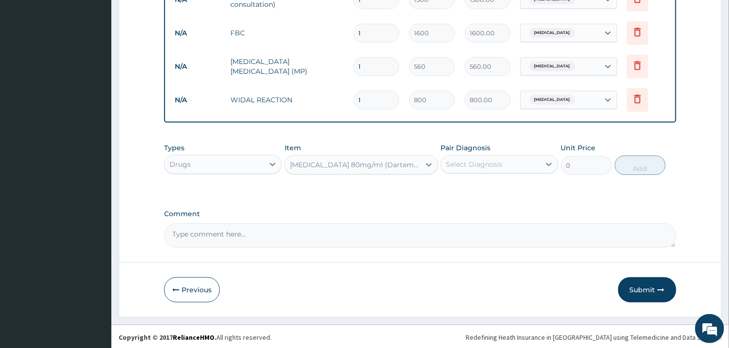
type input "750"
click at [508, 167] on div "Select Diagnosis" at bounding box center [490, 163] width 99 height 15
click at [497, 181] on div "Pyrexia of unknown origin" at bounding box center [500, 189] width 118 height 20
checkbox input "true"
click at [640, 170] on button "Add" at bounding box center [640, 164] width 51 height 19
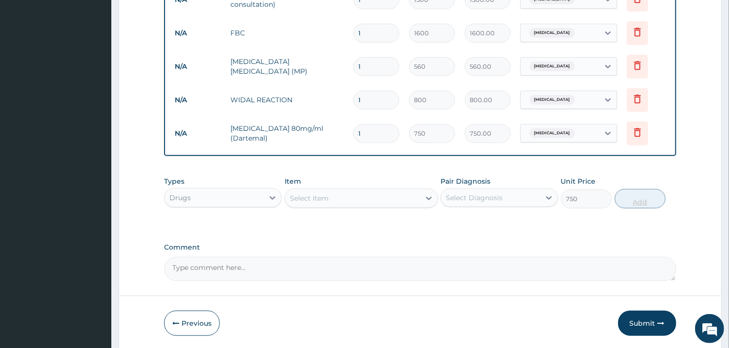
type input "0"
click at [382, 195] on div "Select Item" at bounding box center [352, 197] width 135 height 15
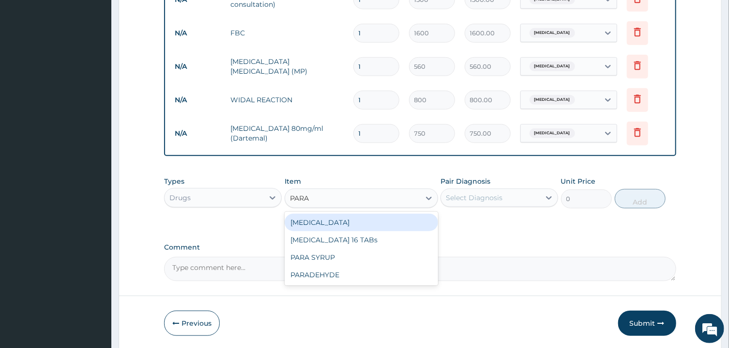
type input "PARAC"
click at [369, 222] on div "PARACETAMOL 16 TABs" at bounding box center [362, 222] width 154 height 17
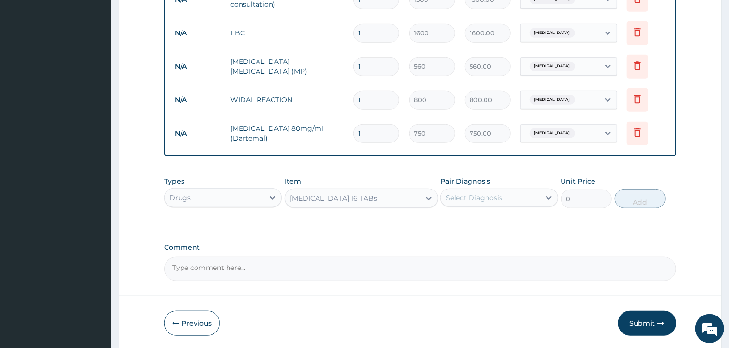
type input "200"
click at [485, 198] on div "Select Diagnosis" at bounding box center [474, 198] width 57 height 10
click at [477, 216] on label "Pyrexia of unknown origin" at bounding box center [487, 221] width 60 height 10
checkbox input "true"
click at [644, 200] on button "Add" at bounding box center [640, 198] width 51 height 19
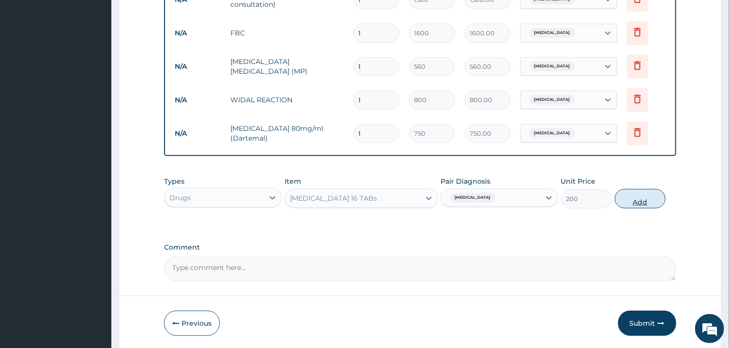
type input "0"
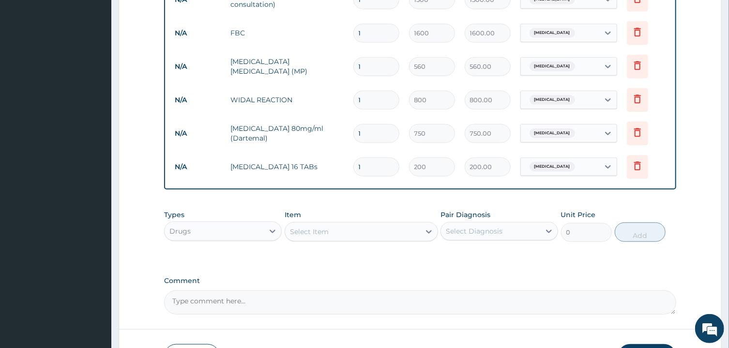
click at [356, 225] on div "Select Item" at bounding box center [352, 231] width 135 height 15
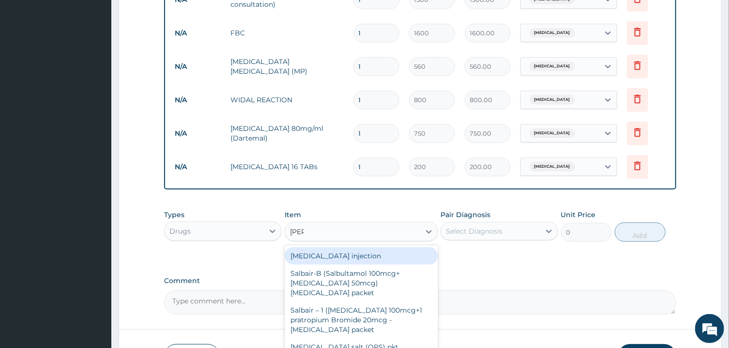
type input "SALB"
click at [339, 259] on div "Salbutamol injection" at bounding box center [362, 255] width 154 height 17
type input "400"
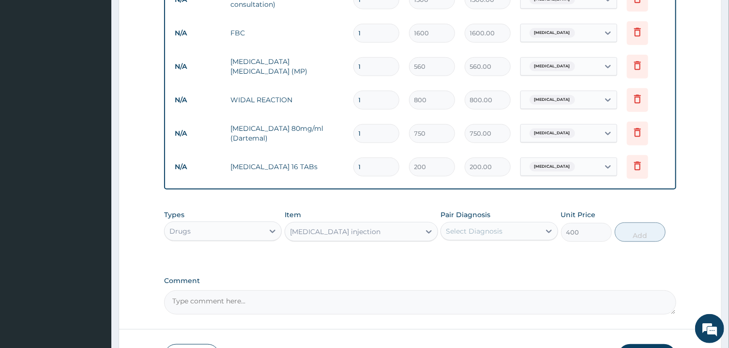
click at [496, 231] on div "Select Diagnosis" at bounding box center [474, 231] width 57 height 10
click at [471, 251] on label "Pyrexia of unknown origin" at bounding box center [487, 255] width 60 height 10
checkbox input "true"
click at [638, 238] on button "Add" at bounding box center [640, 231] width 51 height 19
type input "0"
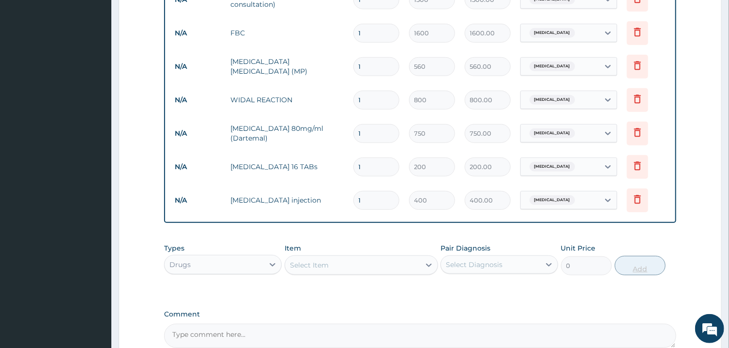
type input "0.00"
type input "2"
type input "800.00"
type input "2"
click at [371, 265] on div "Select Item" at bounding box center [352, 264] width 135 height 15
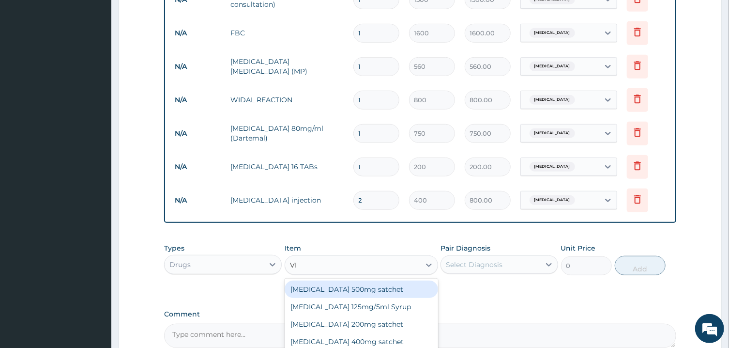
type input "VIT"
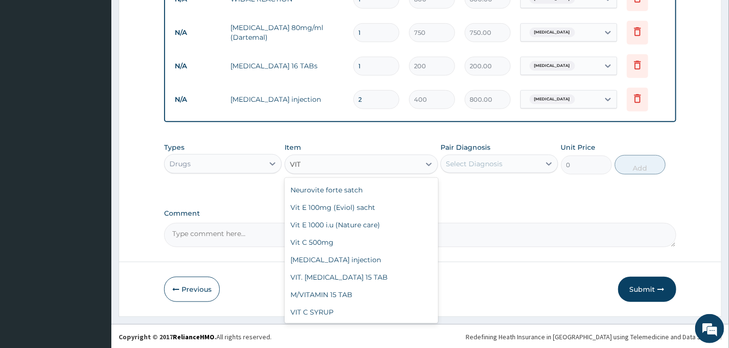
scroll to position [122, 0]
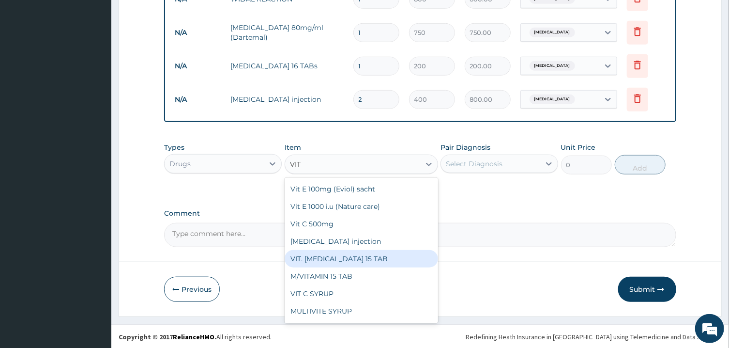
click at [361, 261] on div "VIT. B COMPLEX 15 TAB" at bounding box center [362, 258] width 154 height 17
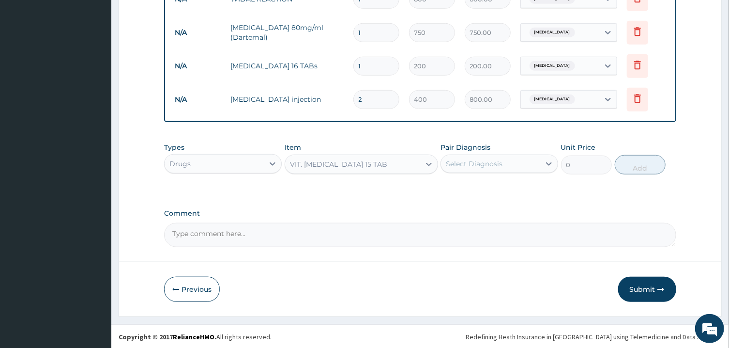
type input "200"
click at [477, 161] on div "Select Diagnosis" at bounding box center [474, 164] width 57 height 10
click at [459, 190] on label "Pyrexia of unknown origin" at bounding box center [487, 188] width 60 height 10
checkbox input "true"
click at [639, 166] on button "Add" at bounding box center [640, 164] width 51 height 19
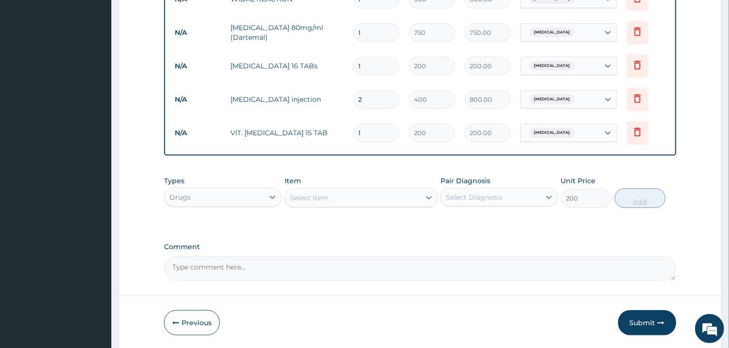
type input "0"
click at [366, 196] on div "Select Item" at bounding box center [352, 197] width 135 height 15
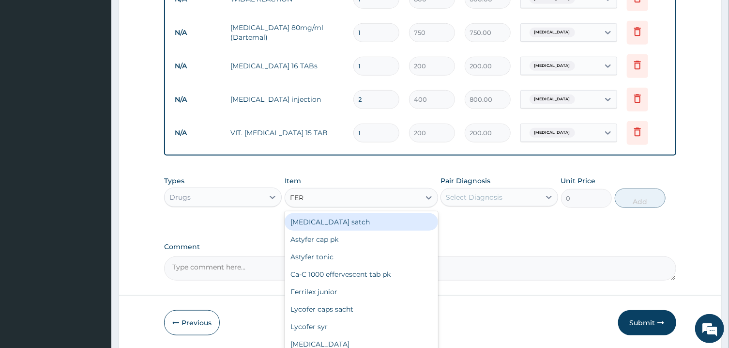
type input "FERR"
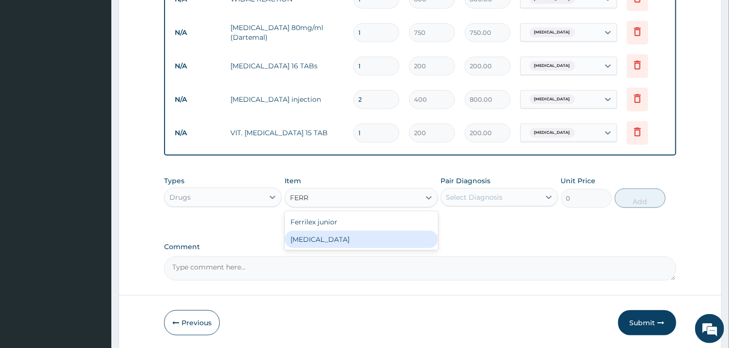
click at [353, 240] on div "FERROUS GLUCONATE" at bounding box center [362, 239] width 154 height 17
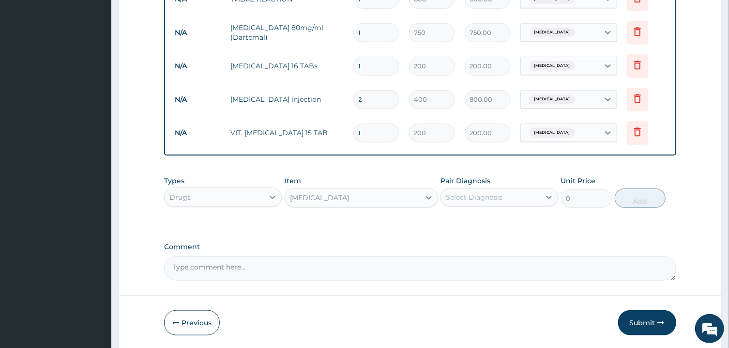
type input "10"
click at [507, 190] on div "Select Diagnosis" at bounding box center [490, 196] width 99 height 15
click at [501, 219] on label "Pyrexia of unknown origin" at bounding box center [487, 221] width 60 height 10
checkbox input "true"
click at [632, 200] on button "Add" at bounding box center [640, 197] width 51 height 19
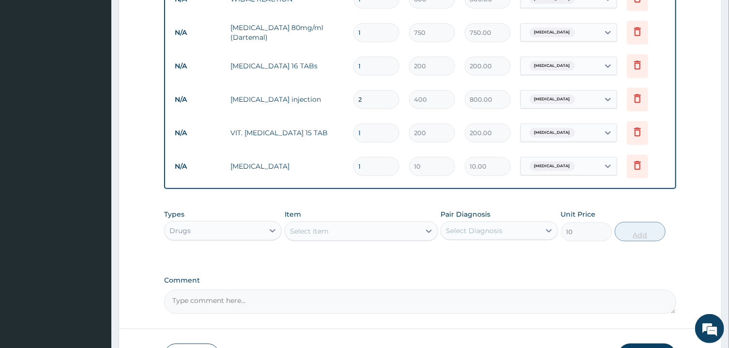
type input "0"
type input "0.00"
type input "2"
type input "20.00"
type input "21"
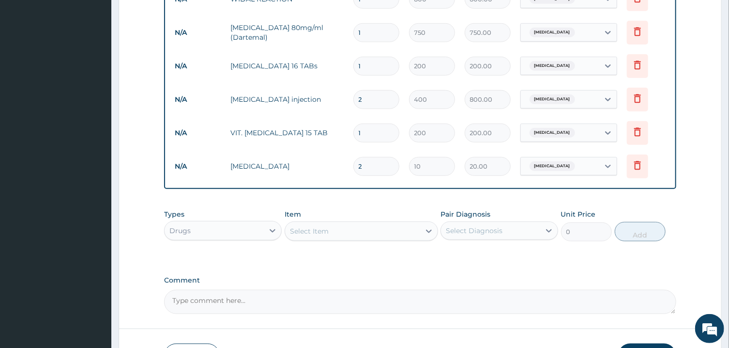
type input "210.00"
type input "21"
click at [386, 233] on div "Select Item" at bounding box center [352, 230] width 135 height 15
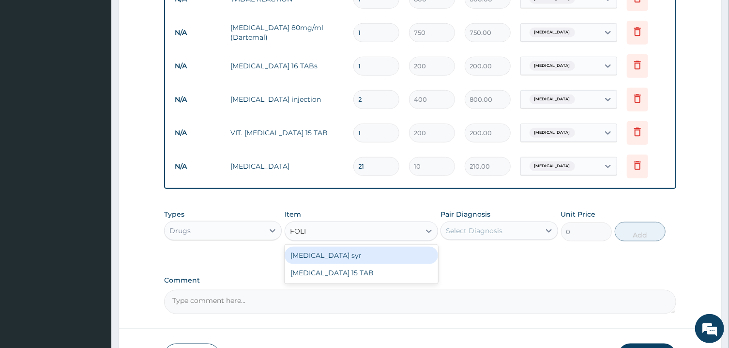
type input "FOLIC"
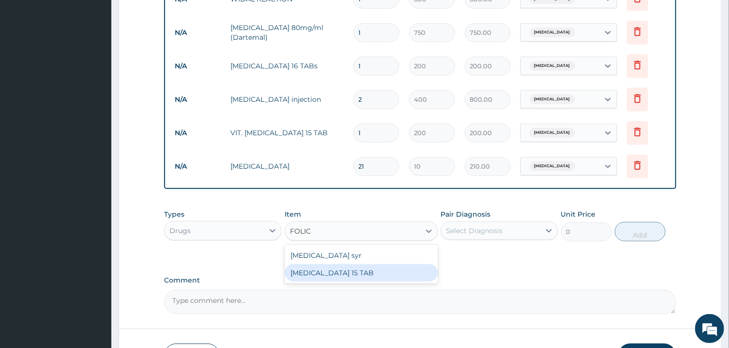
click at [368, 272] on div "FOLIC ACID 15 TAB" at bounding box center [362, 272] width 154 height 17
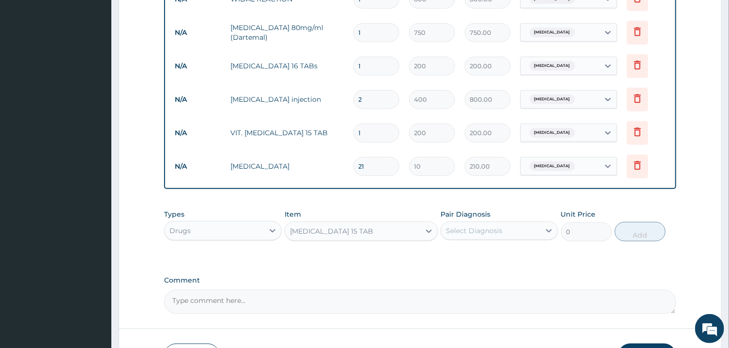
type input "200"
click at [492, 233] on div "Select Diagnosis" at bounding box center [474, 231] width 57 height 10
click at [467, 252] on label "Pyrexia of unknown origin" at bounding box center [487, 254] width 60 height 10
checkbox input "true"
click at [638, 235] on button "Add" at bounding box center [640, 231] width 51 height 19
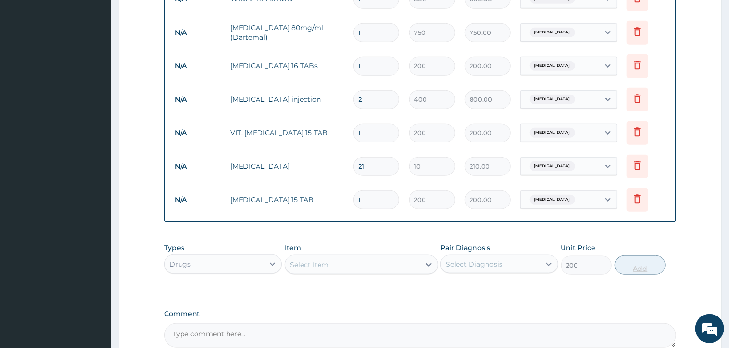
type input "0"
type input "0.00"
type input "2"
type input "400.00"
type input "21"
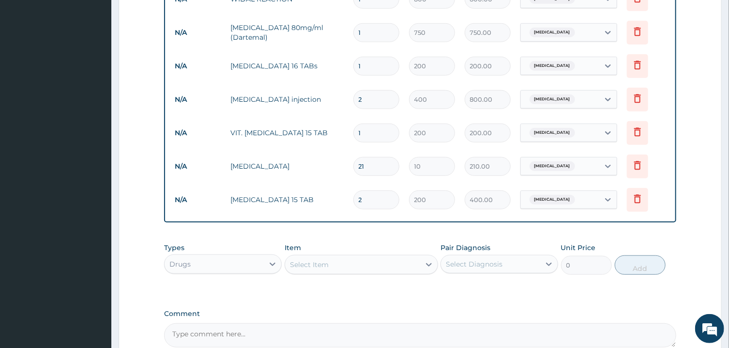
type input "4200.00"
type input "21"
click at [377, 264] on div "Select Item" at bounding box center [352, 264] width 135 height 15
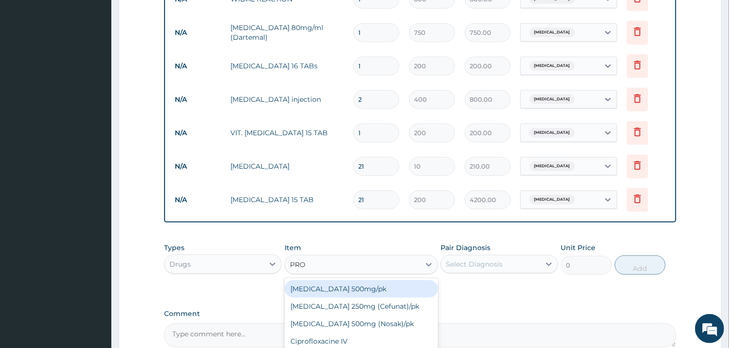
type input "PROM"
click at [372, 290] on div "Promethazine 25mg (Avomine)" at bounding box center [362, 288] width 154 height 17
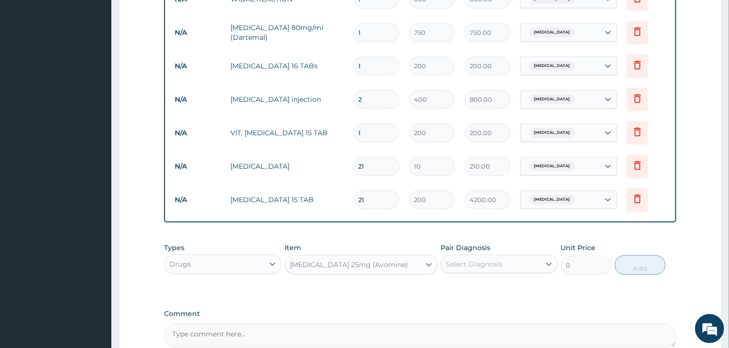
type input "200"
click at [501, 262] on div "Select Diagnosis" at bounding box center [474, 264] width 57 height 10
click at [478, 286] on label "Pyrexia of unknown origin" at bounding box center [487, 288] width 60 height 10
checkbox input "true"
click at [638, 263] on button "Add" at bounding box center [640, 264] width 51 height 19
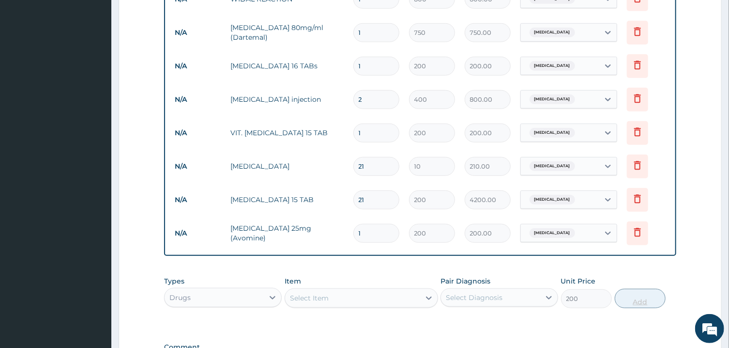
type input "0"
type input "0.00"
type input "3"
type input "600.00"
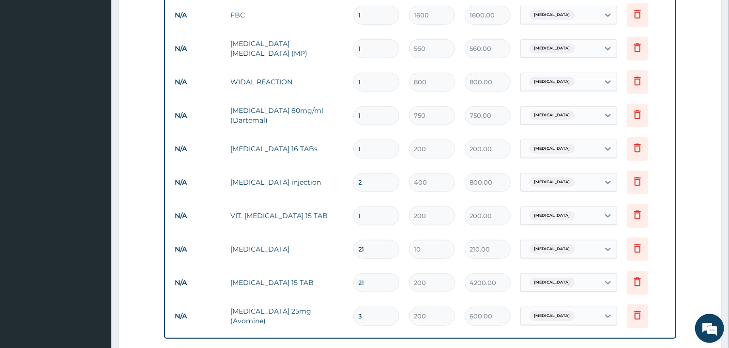
scroll to position [318, 0]
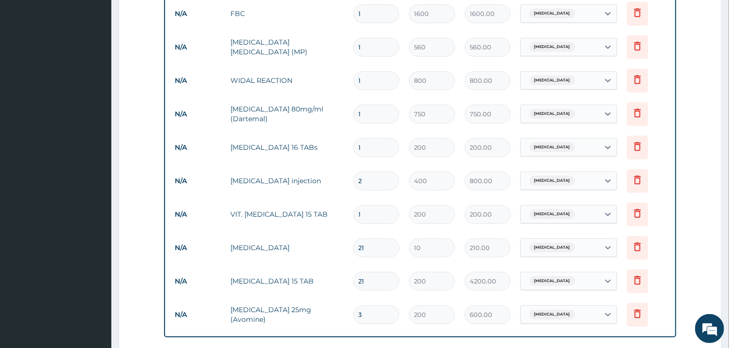
type input "3"
click at [377, 282] on input "21" at bounding box center [377, 281] width 46 height 19
type input "2"
type input "400.00"
type input "0.00"
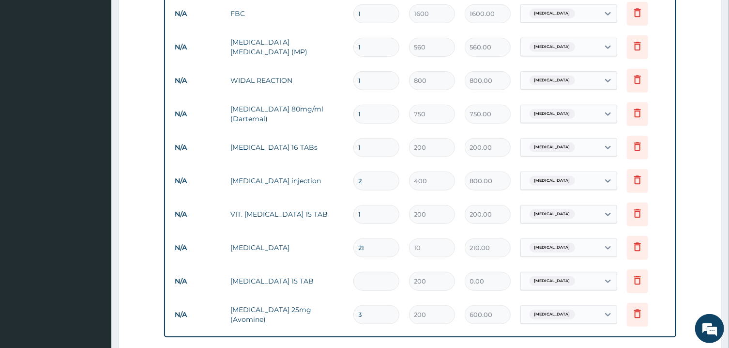
type input "1"
type input "200.00"
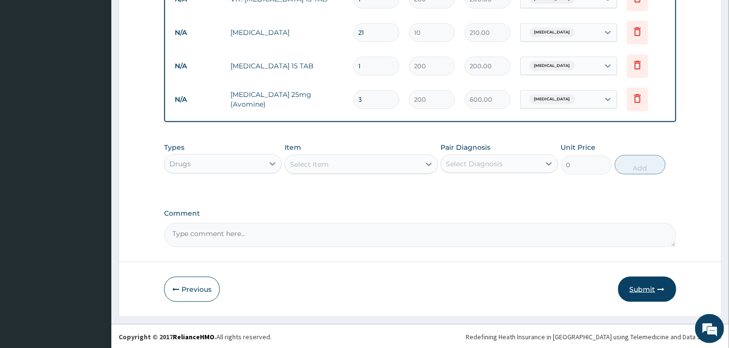
click at [640, 292] on button "Submit" at bounding box center [647, 289] width 58 height 25
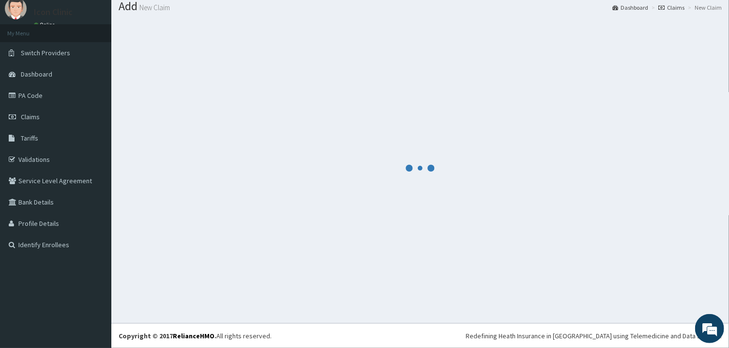
scroll to position [31, 0]
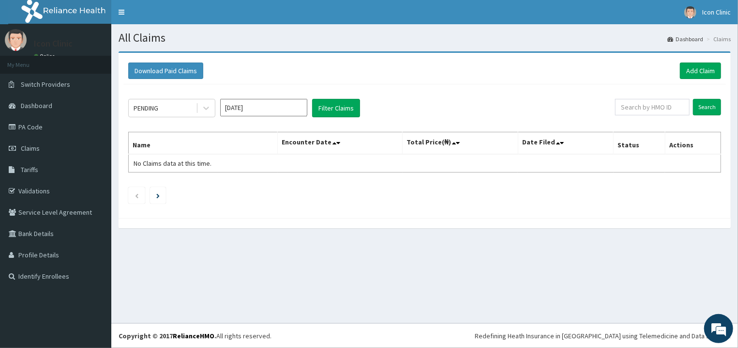
click at [640, 292] on div "All Claims Dashboard Claims Download Paid Claims Add Claim × Note you can only …" at bounding box center [424, 173] width 627 height 299
click at [282, 110] on input "[DATE]" at bounding box center [263, 107] width 87 height 17
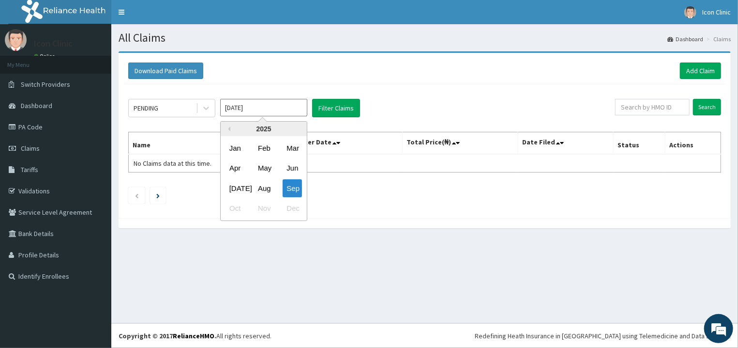
click at [281, 154] on div "Jan Feb Mar" at bounding box center [264, 148] width 86 height 20
click at [269, 184] on div "Aug" at bounding box center [263, 188] width 19 height 18
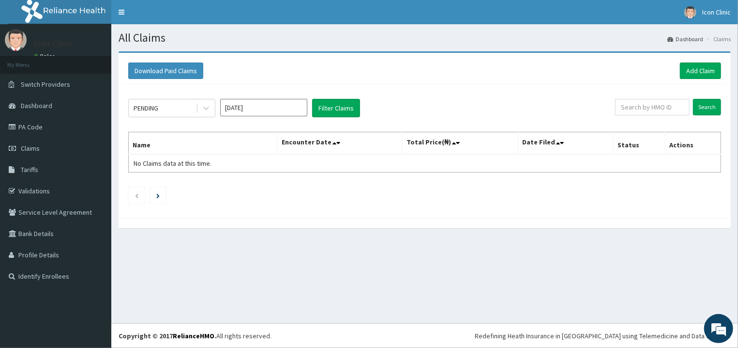
type input "[DATE]"
click at [329, 110] on button "Filter Claims" at bounding box center [336, 108] width 48 height 18
